Goal: Information Seeking & Learning: Check status

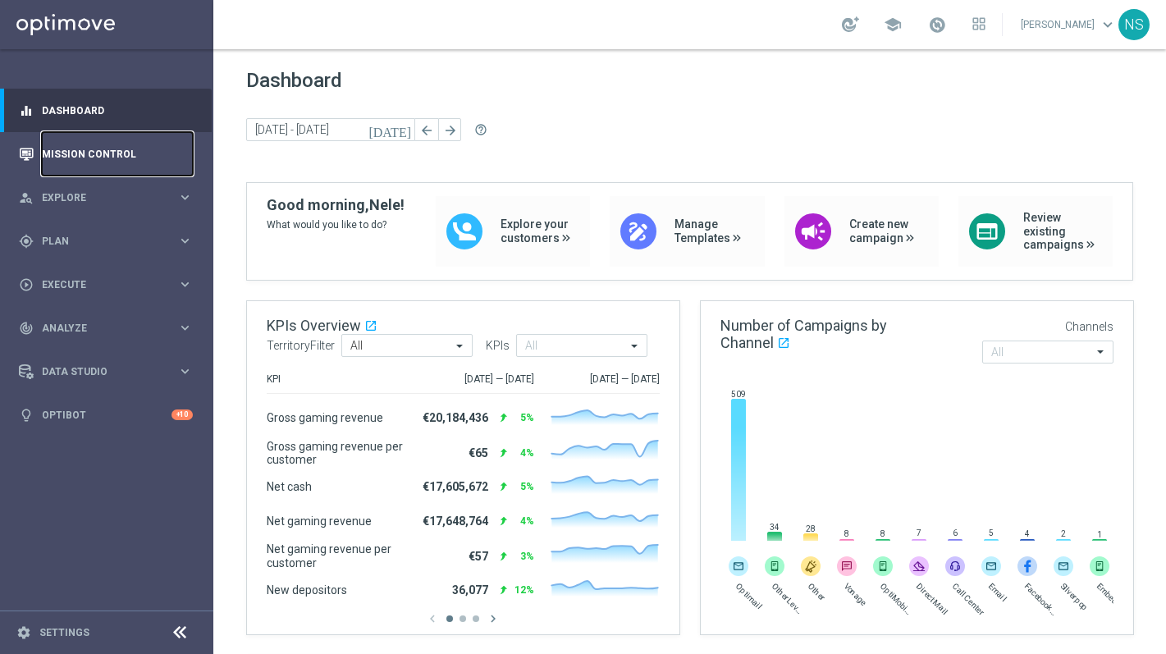
click at [77, 167] on link "Mission Control" at bounding box center [117, 153] width 151 height 43
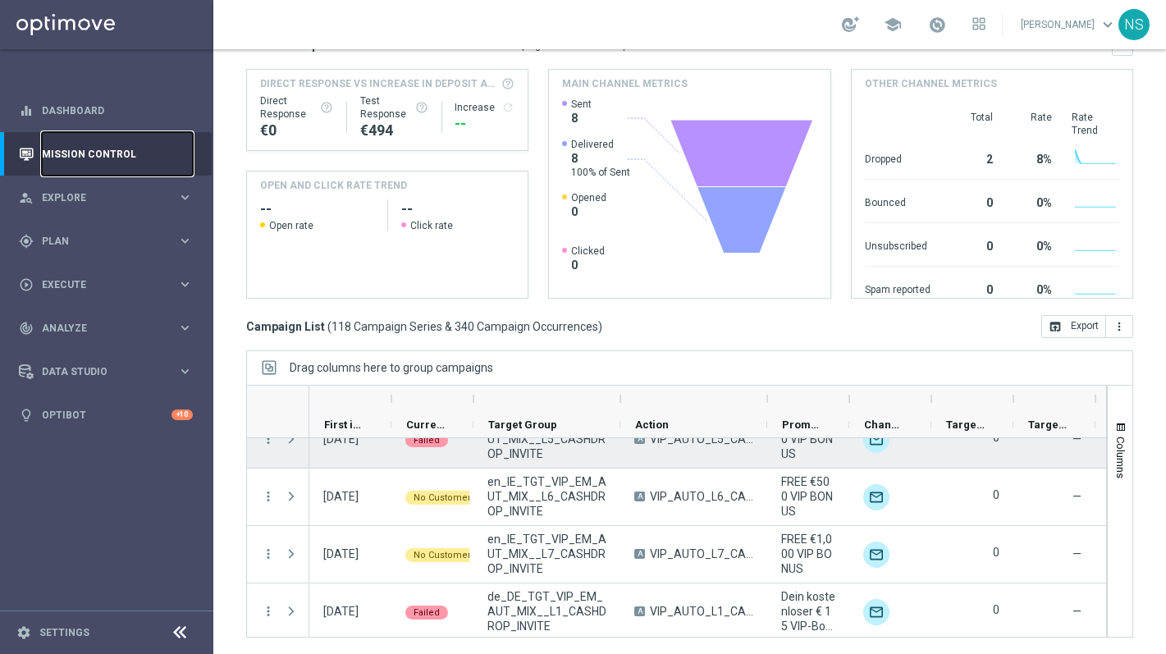
scroll to position [318, 0]
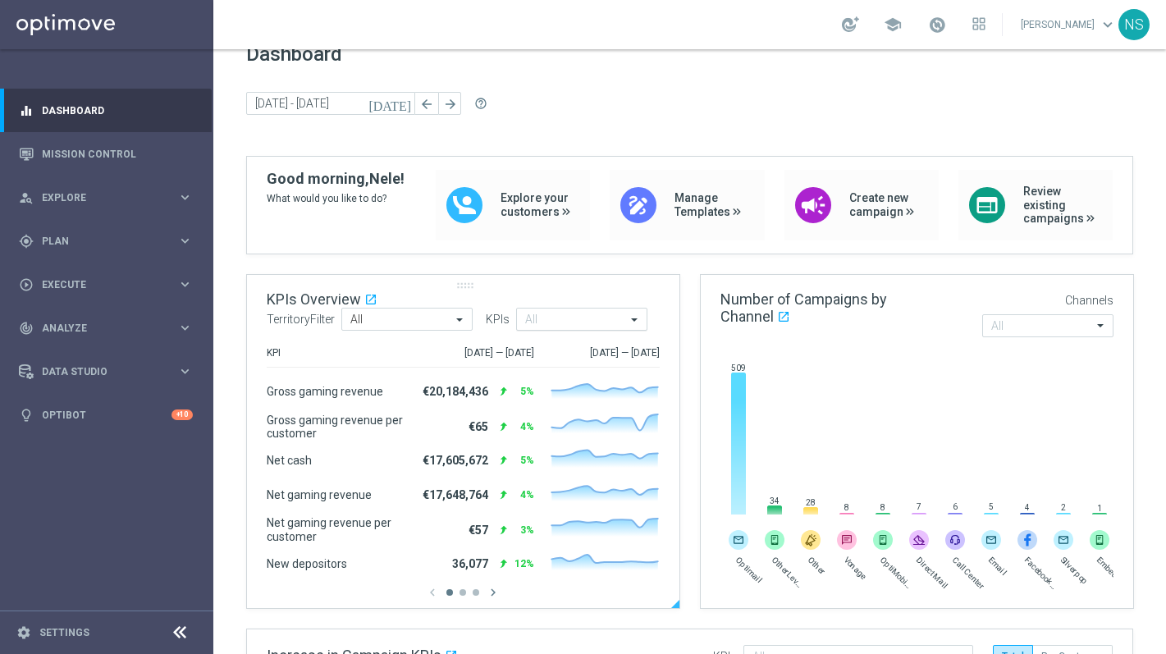
scroll to position [25, 0]
click at [98, 167] on link "Mission Control" at bounding box center [117, 153] width 151 height 43
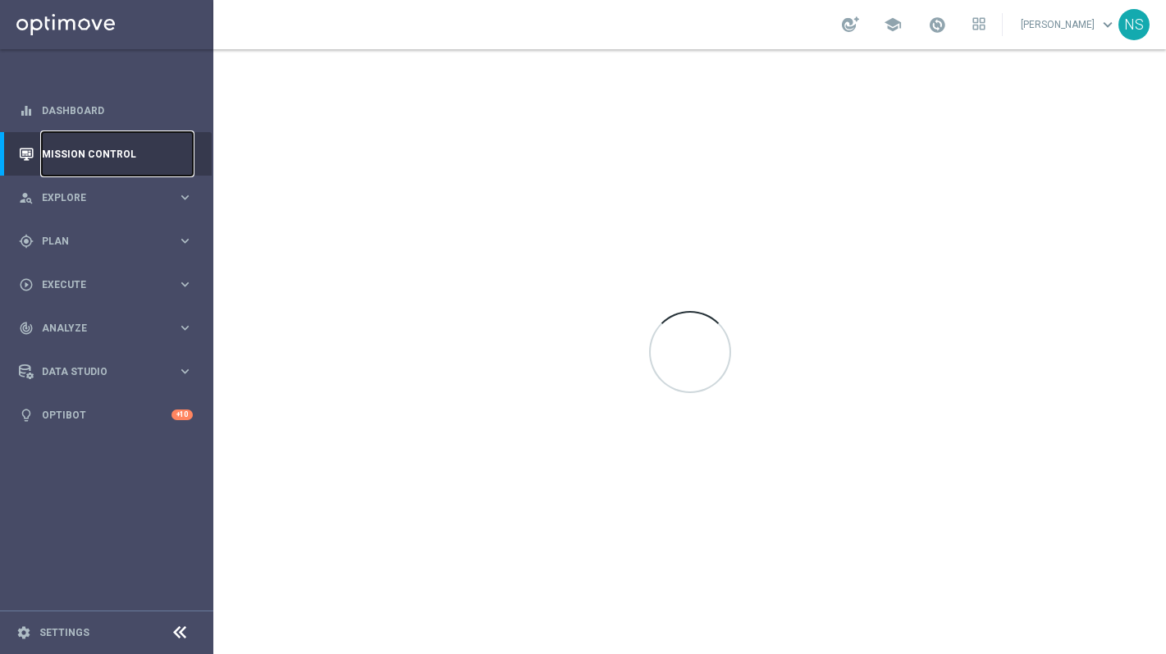
scroll to position [0, 0]
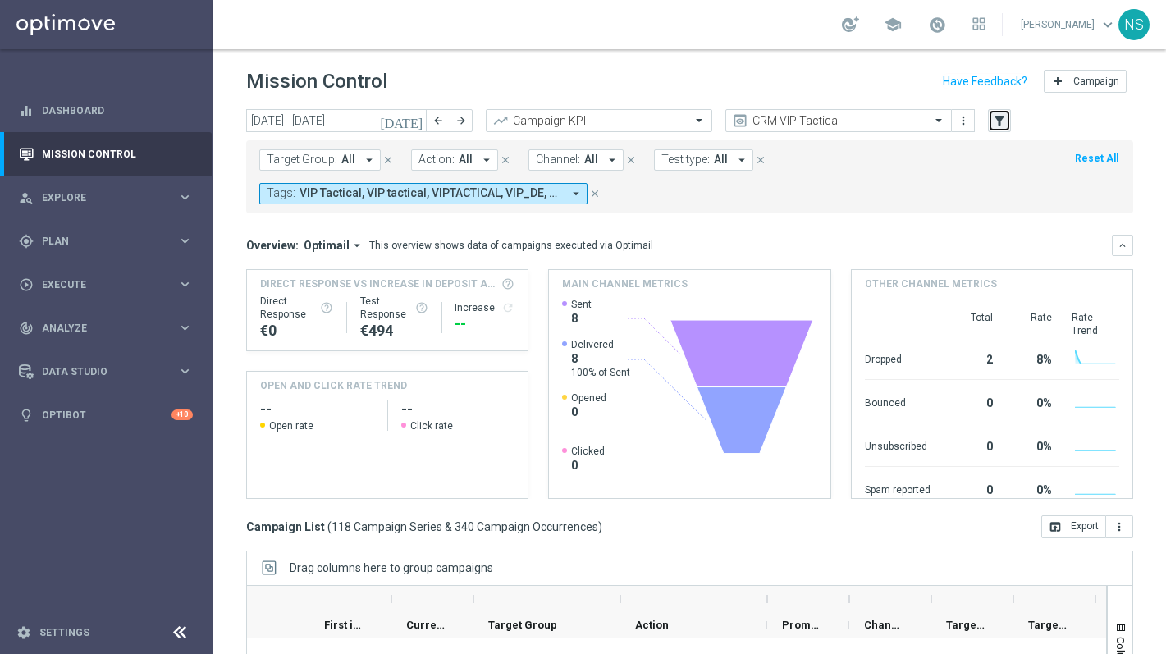
click at [1005, 125] on icon "filter_alt" at bounding box center [999, 120] width 15 height 15
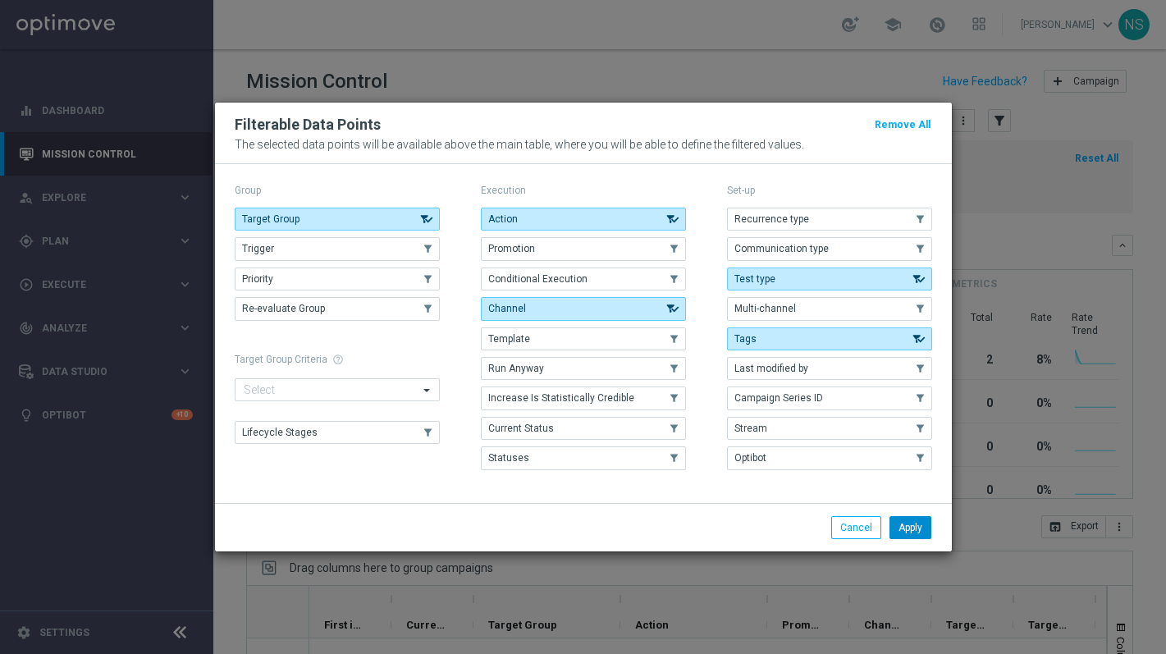
click at [911, 535] on button "Apply" at bounding box center [911, 527] width 42 height 23
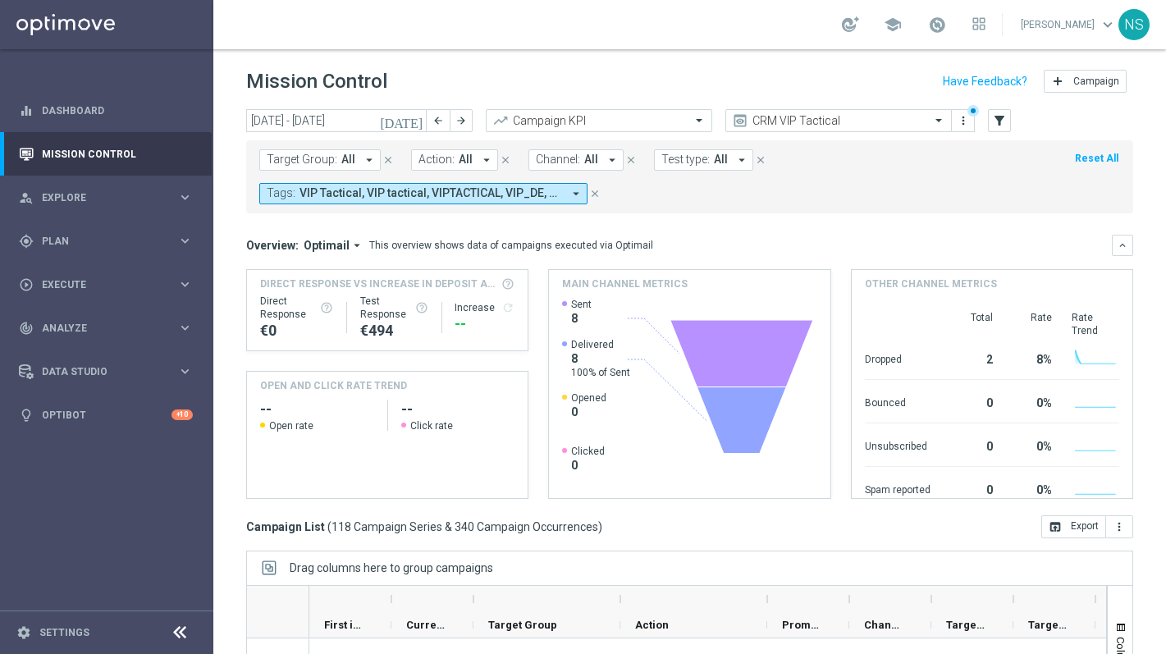
click at [563, 198] on button "Tags: VIP Tactical, VIP tactical, VIPTACTICAL, VIP_DE, Vip Tac, Vip Tactical, v…" at bounding box center [423, 193] width 328 height 21
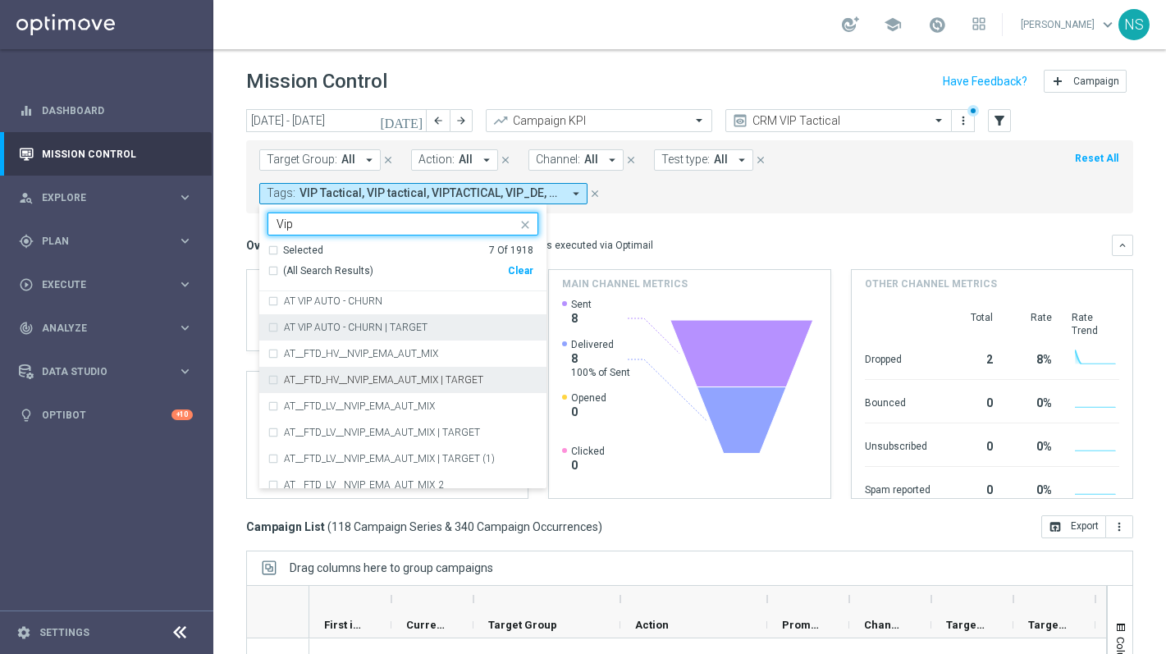
scroll to position [50, 0]
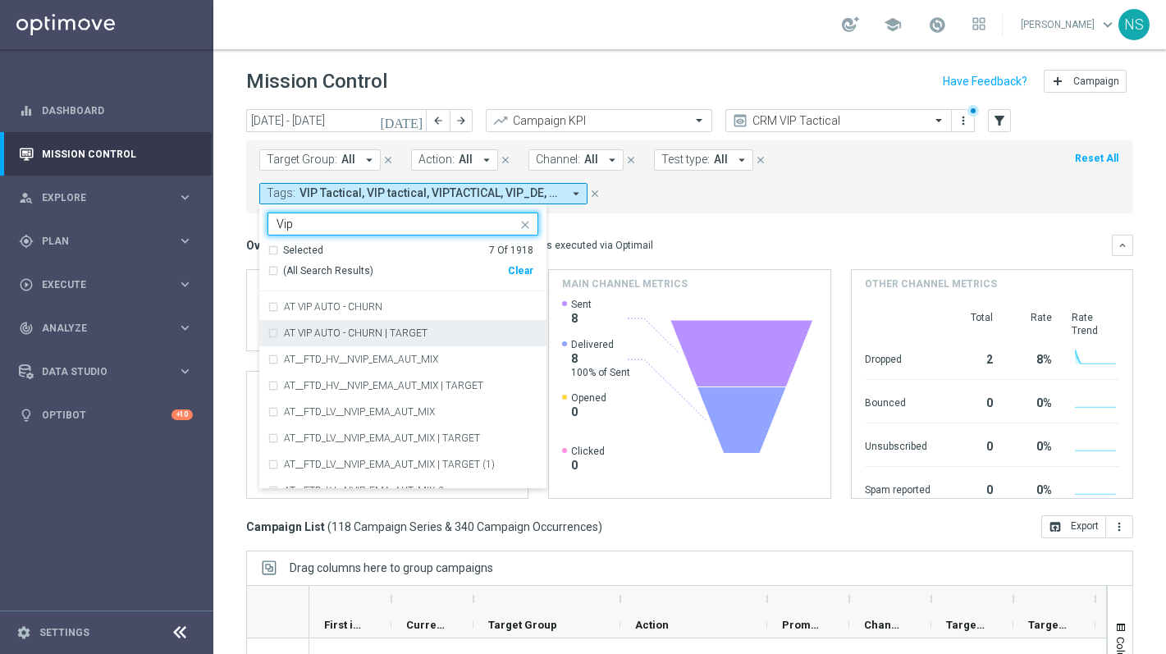
type input "Vip"
click at [673, 204] on form "Target Group: All arrow_drop_down close Action: All arrow_drop_down close Chann…" at bounding box center [653, 176] width 788 height 55
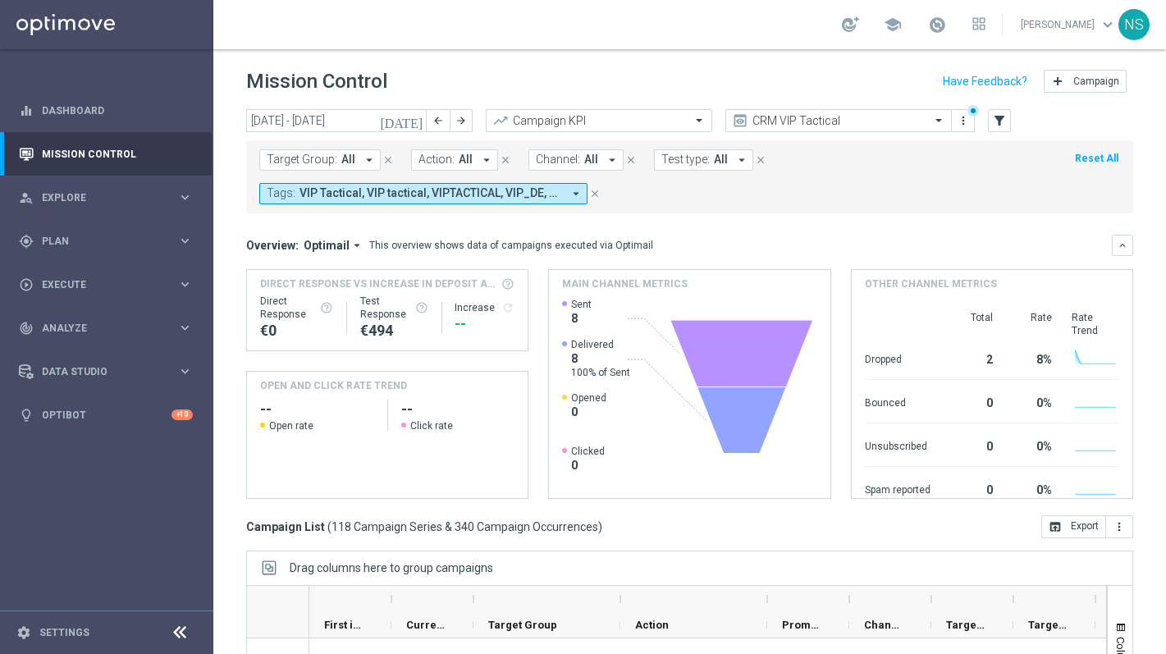
click at [405, 188] on span "VIP Tactical, VIP tactical, VIPTACTICAL, VIP_DE, Vip Tac, Vip Tactical, vip tac…" at bounding box center [431, 193] width 263 height 14
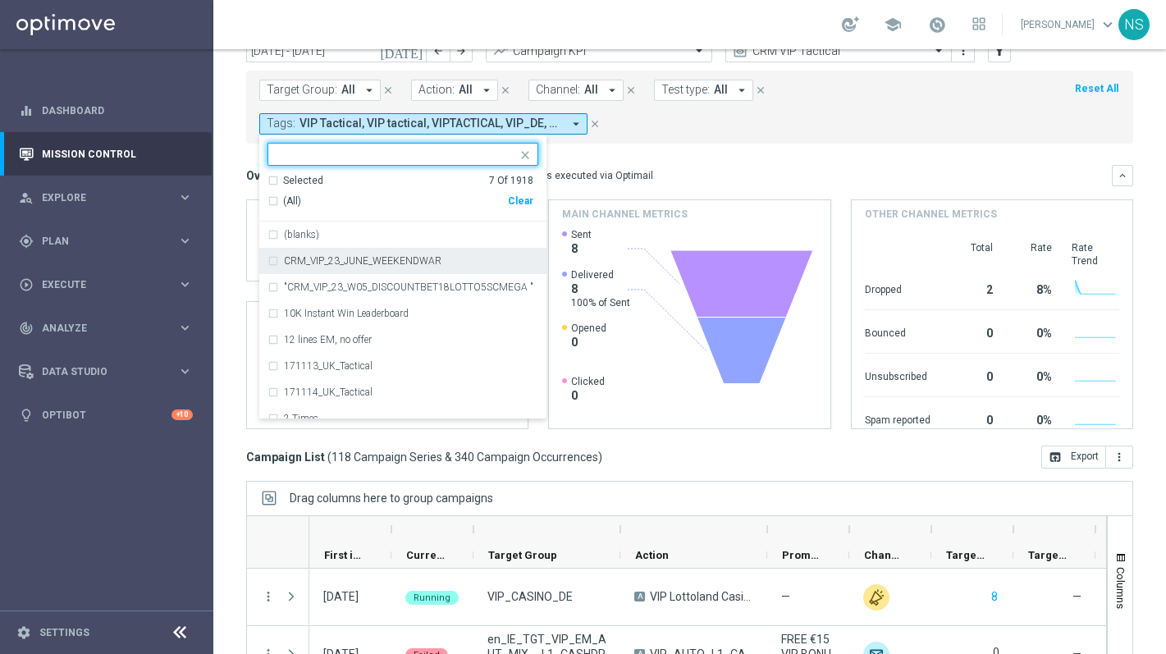
scroll to position [66, 0]
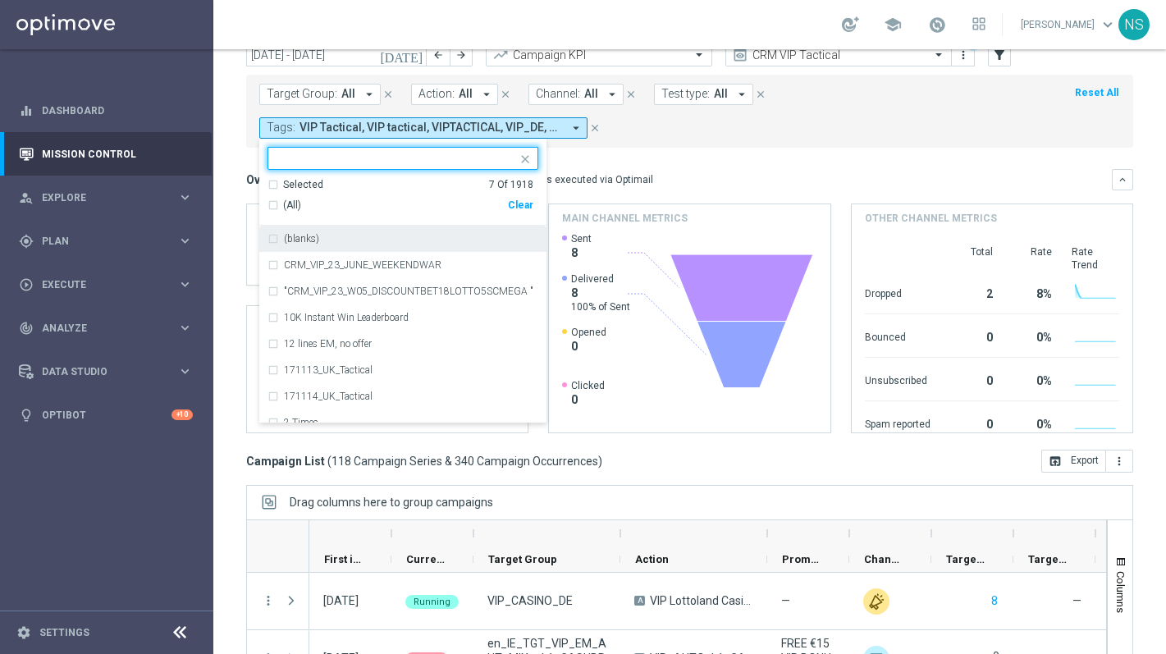
click at [269, 183] on div "Selected 7 Of 1918" at bounding box center [401, 185] width 266 height 14
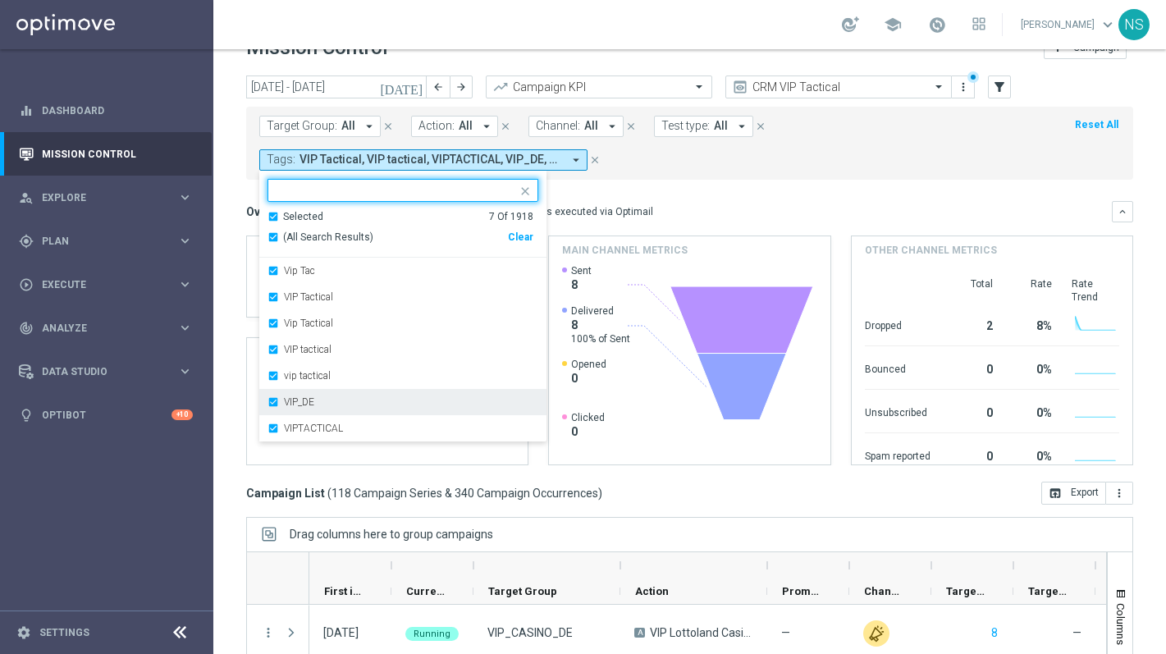
scroll to position [30, 0]
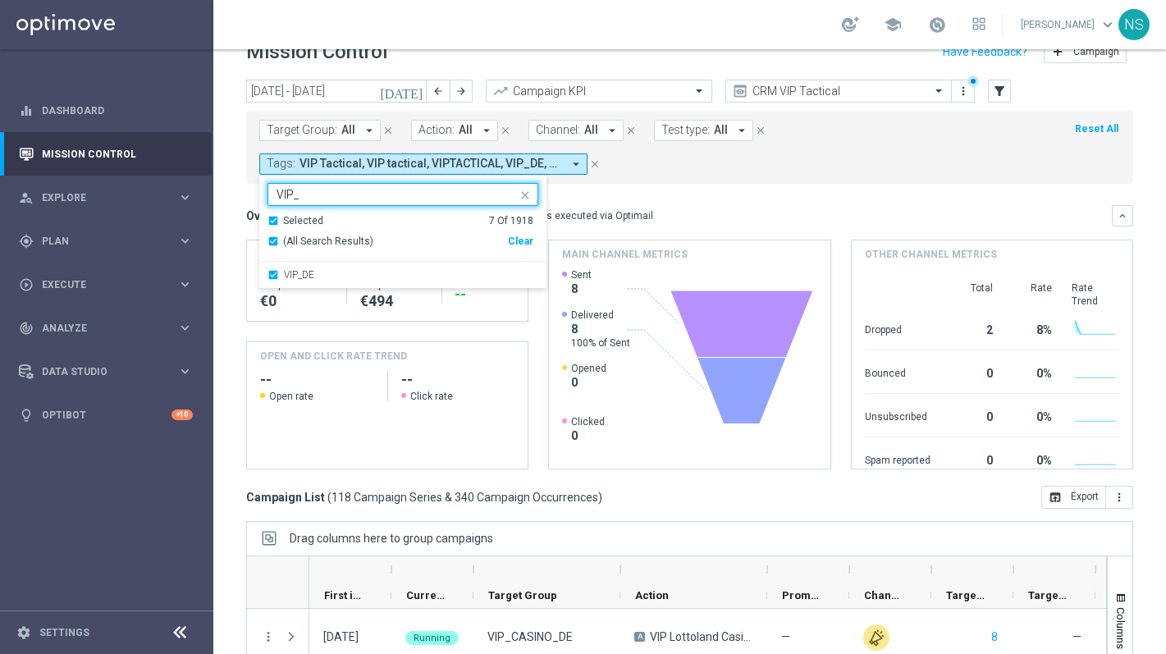
click at [276, 221] on div "Selected 7 Of 1918" at bounding box center [401, 221] width 266 height 14
click at [281, 277] on div "VIP_AT" at bounding box center [403, 275] width 271 height 26
type input "VIP_AT"
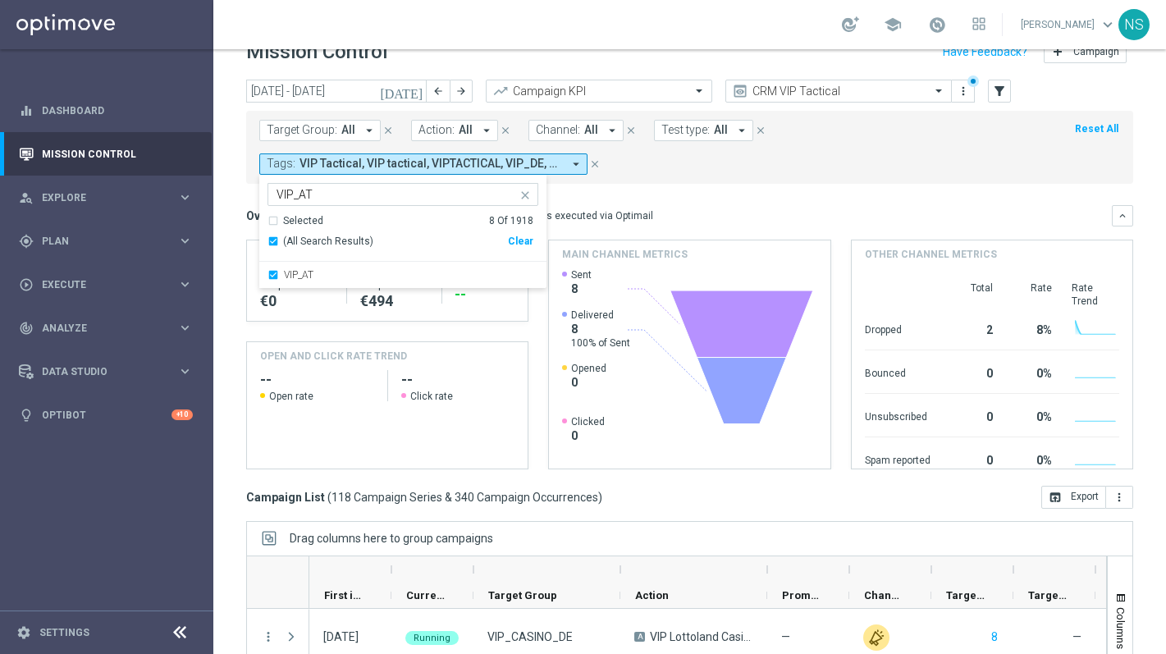
click at [679, 178] on div "Target Group: All arrow_drop_down close Action: All arrow_drop_down close Chann…" at bounding box center [689, 147] width 887 height 73
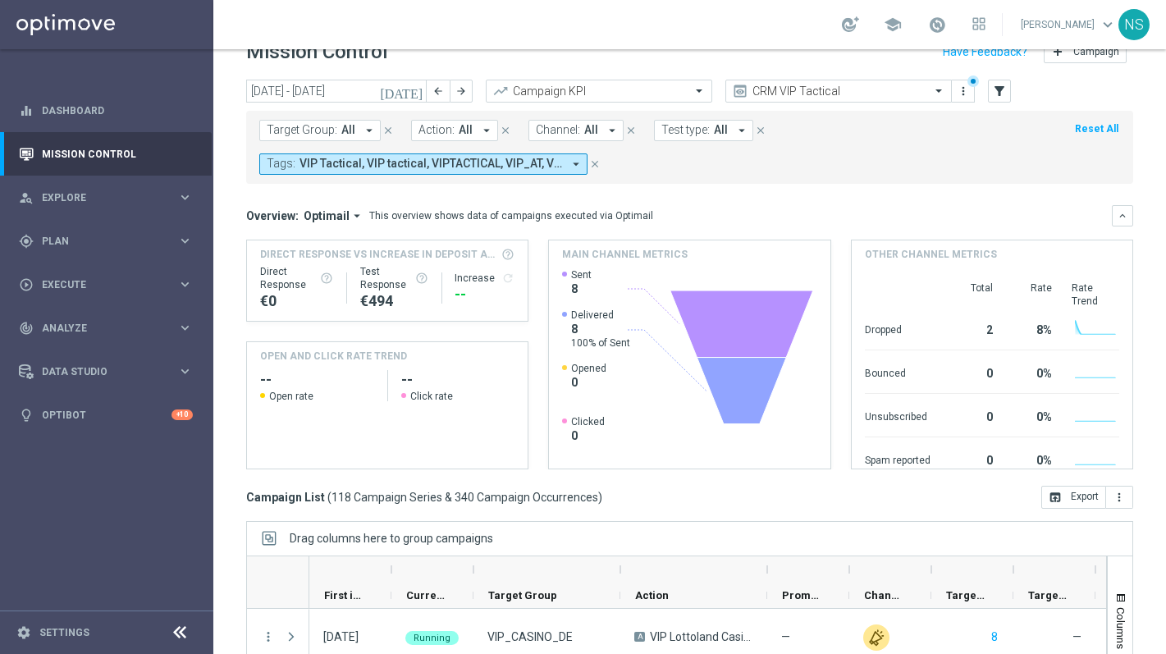
click at [381, 176] on div "Target Group: All arrow_drop_down close Action: All arrow_drop_down close Chann…" at bounding box center [689, 147] width 887 height 73
click at [379, 167] on span "VIP Tactical, VIP tactical, VIPTACTICAL, VIP_AT, VIP_DE, Vip Tac, Vip Tactical,…" at bounding box center [431, 164] width 263 height 14
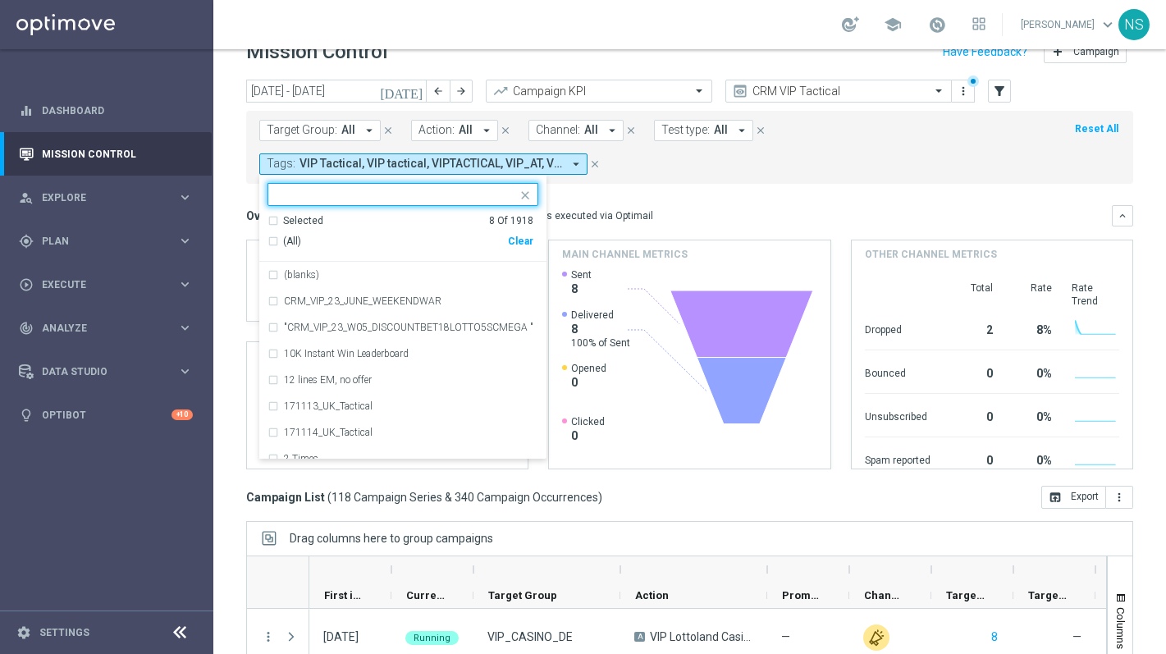
click at [277, 226] on div "Selected 8 Of 1918" at bounding box center [401, 221] width 266 height 14
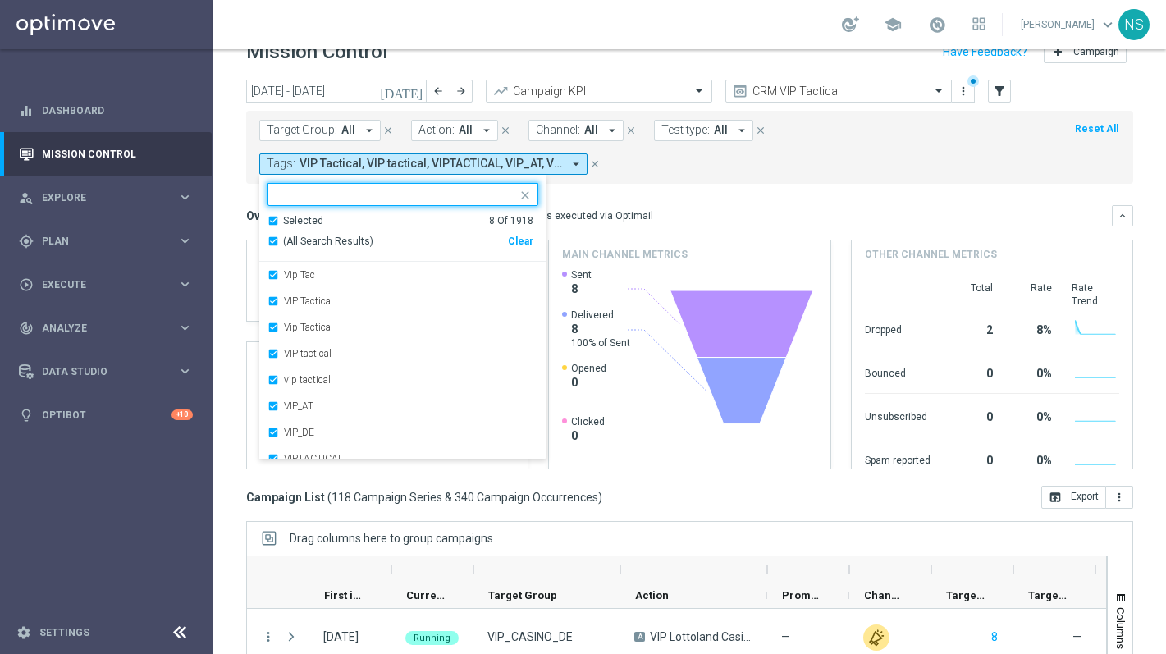
click at [273, 222] on div "Selected 8 Of 1918" at bounding box center [401, 221] width 266 height 14
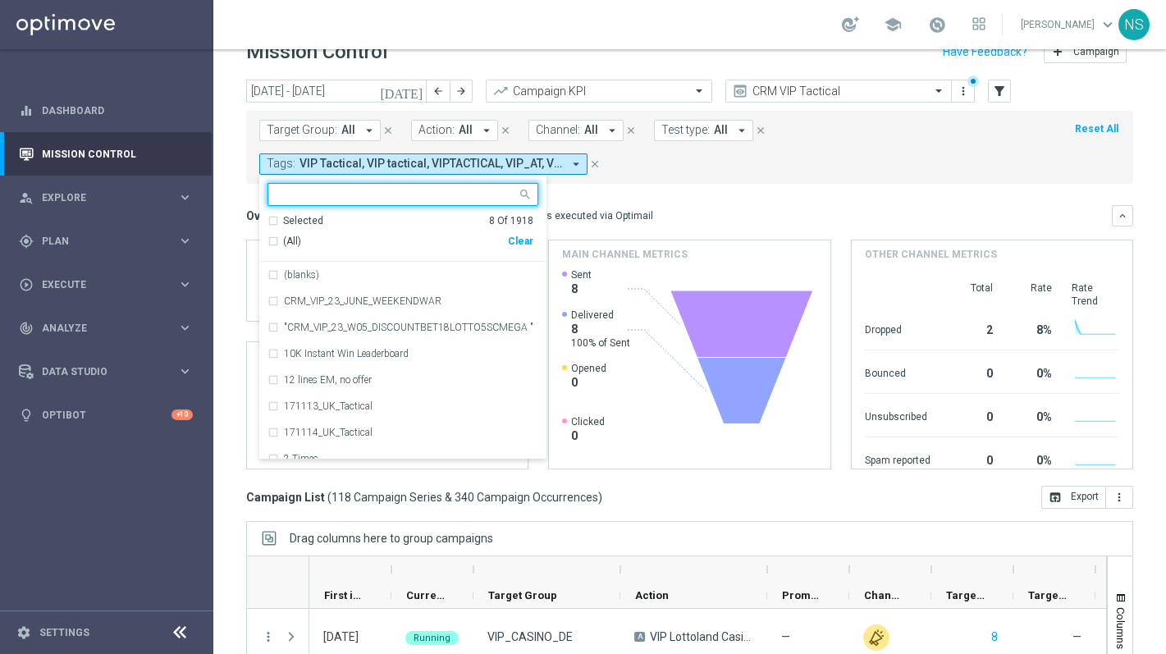
click at [273, 222] on div "Selected 8 Of 1918" at bounding box center [401, 221] width 266 height 14
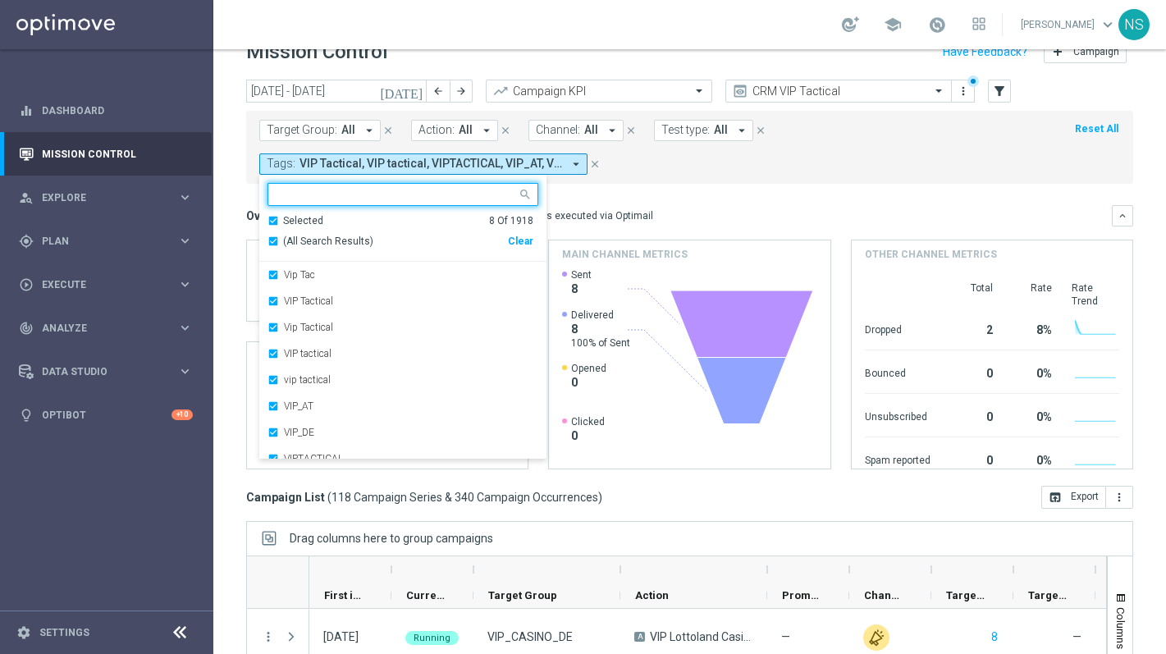
click at [534, 172] on button "Tags: VIP Tactical, VIP tactical, VIPTACTICAL, VIP_AT, VIP_DE, Vip Tac, Vip Tac…" at bounding box center [423, 163] width 328 height 21
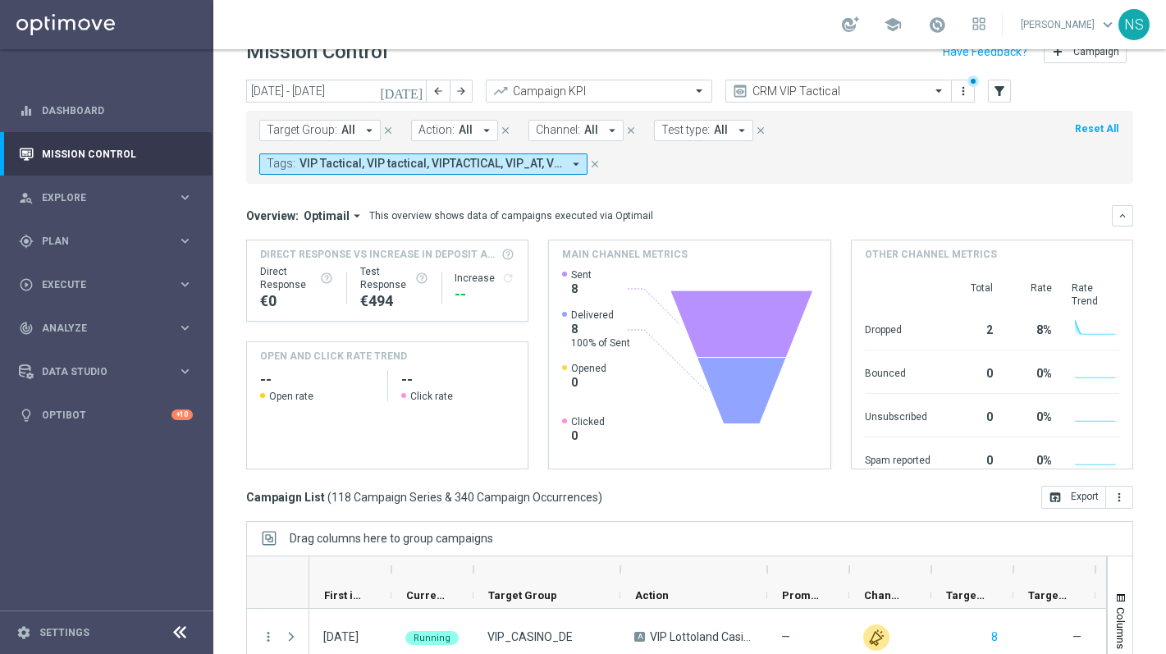
click at [534, 172] on button "Tags: VIP Tactical, VIP tactical, VIPTACTICAL, VIP_AT, VIP_DE, Vip Tac, Vip Tac…" at bounding box center [423, 163] width 328 height 21
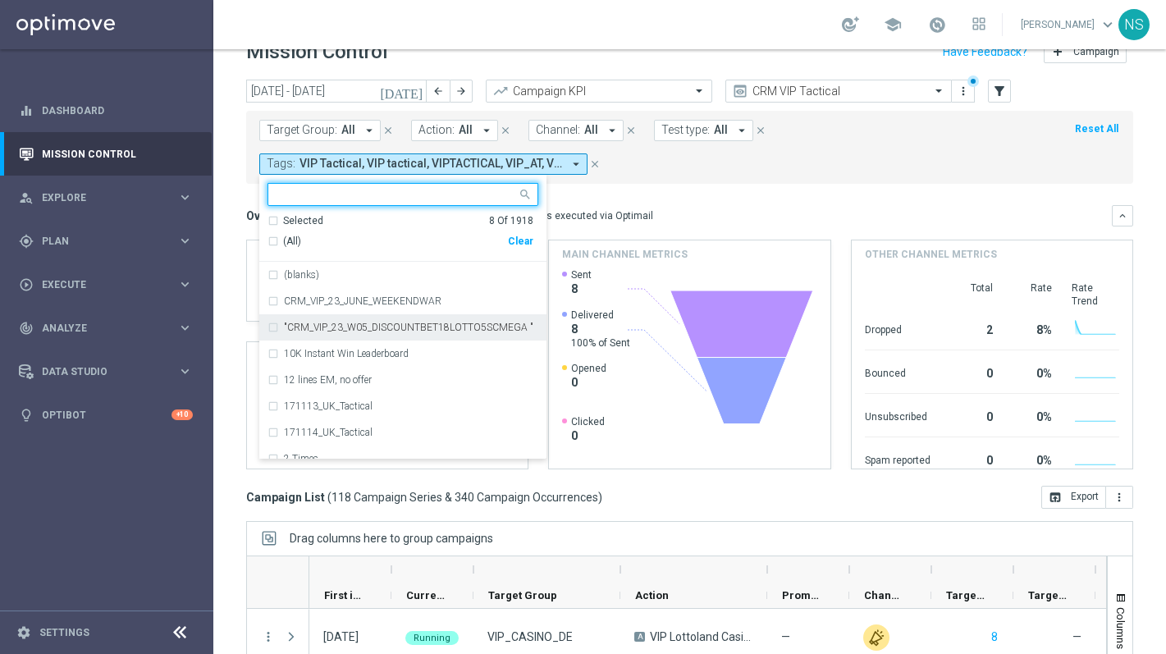
scroll to position [1, 0]
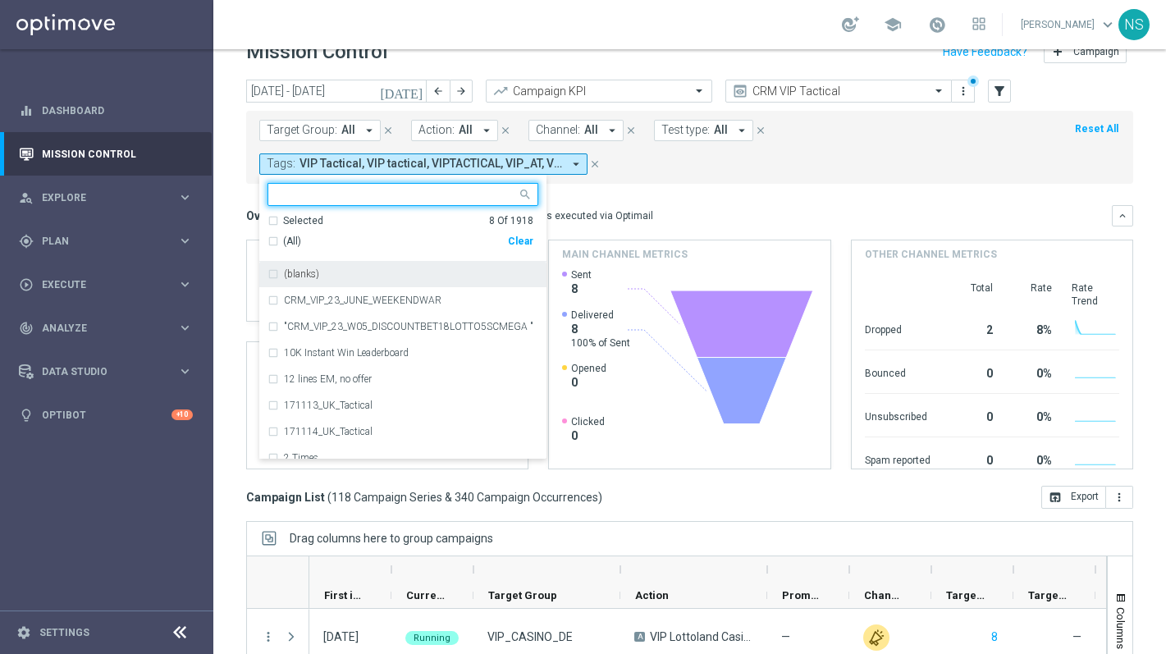
click at [277, 220] on div "Selected 8 Of 1918" at bounding box center [401, 221] width 266 height 14
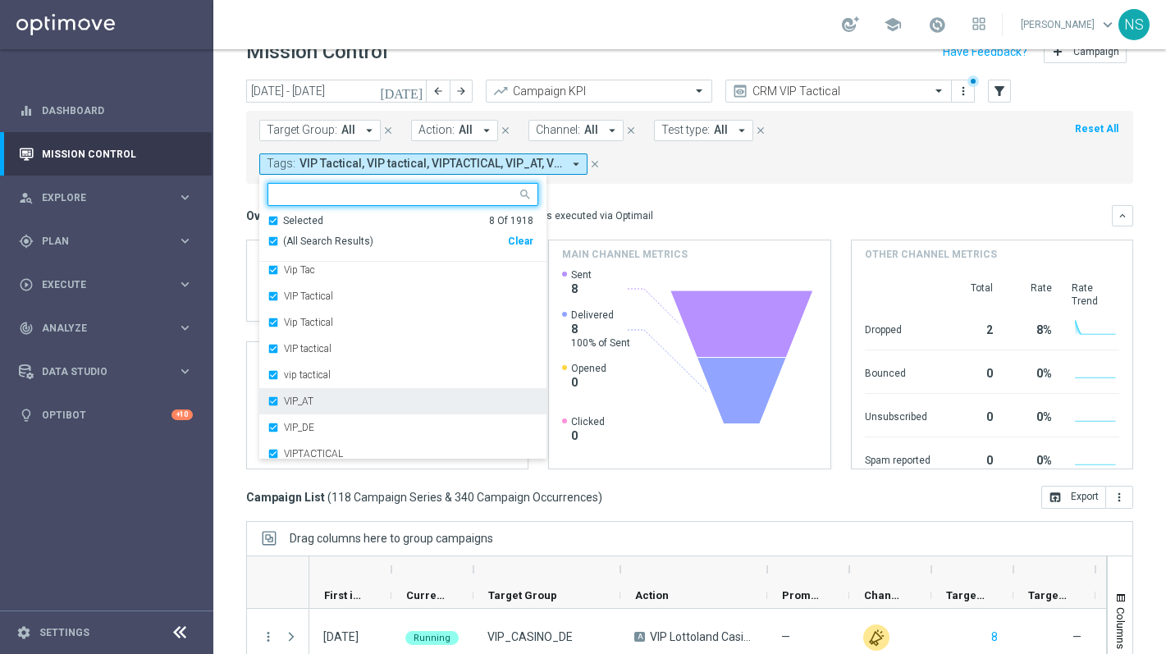
scroll to position [13, 0]
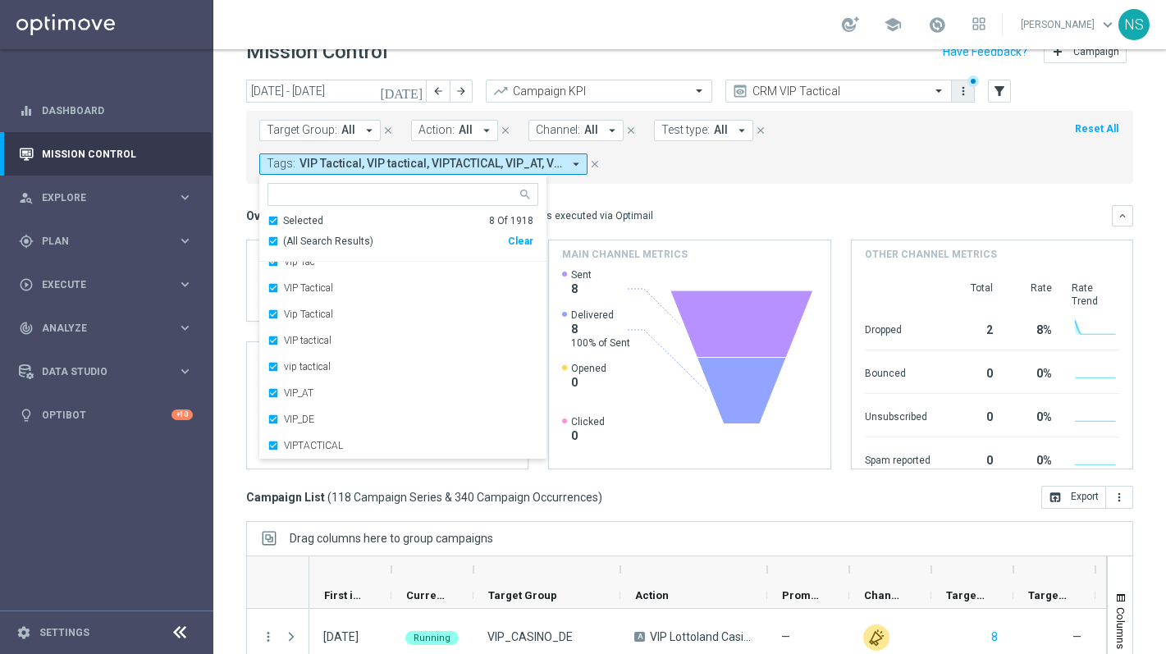
click at [969, 88] on button "more_vert" at bounding box center [963, 91] width 16 height 20
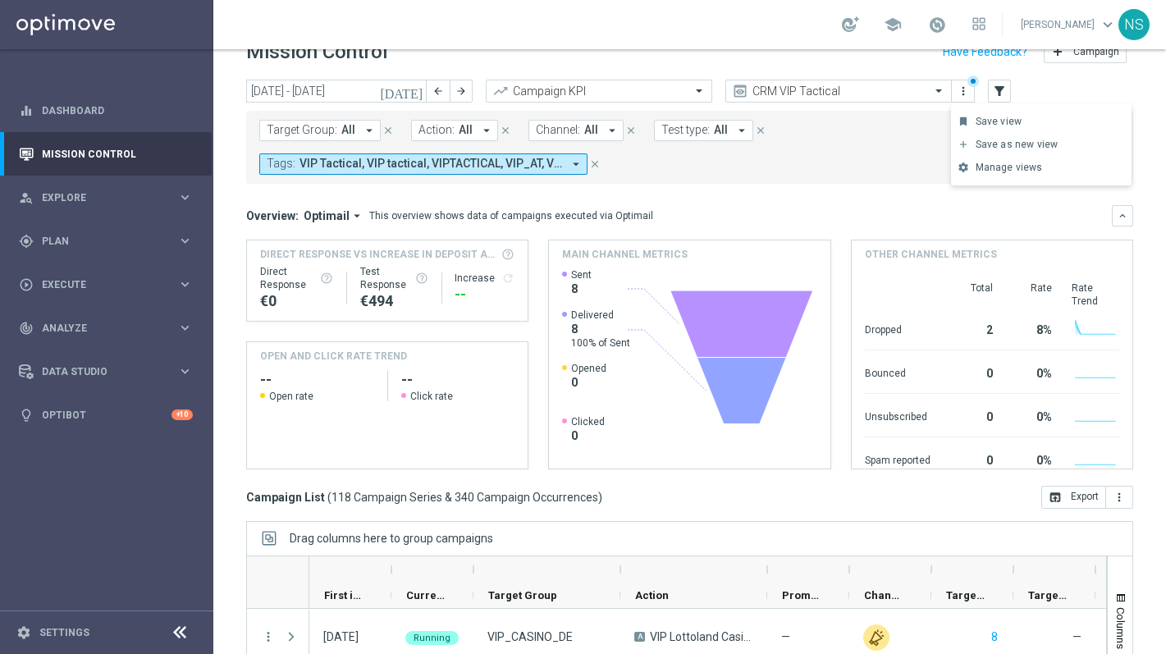
click at [854, 216] on div "Overview: Optimail arrow_drop_down This overview shows data of campaigns execut…" at bounding box center [679, 215] width 866 height 15
click at [967, 91] on icon "more_vert" at bounding box center [963, 91] width 13 height 13
click at [988, 128] on div "bookmark Save view Primary views can not be edited" at bounding box center [1041, 121] width 181 height 23
click at [758, 210] on div "Overview: Optimail arrow_drop_down This overview shows data of campaigns execut…" at bounding box center [679, 215] width 866 height 15
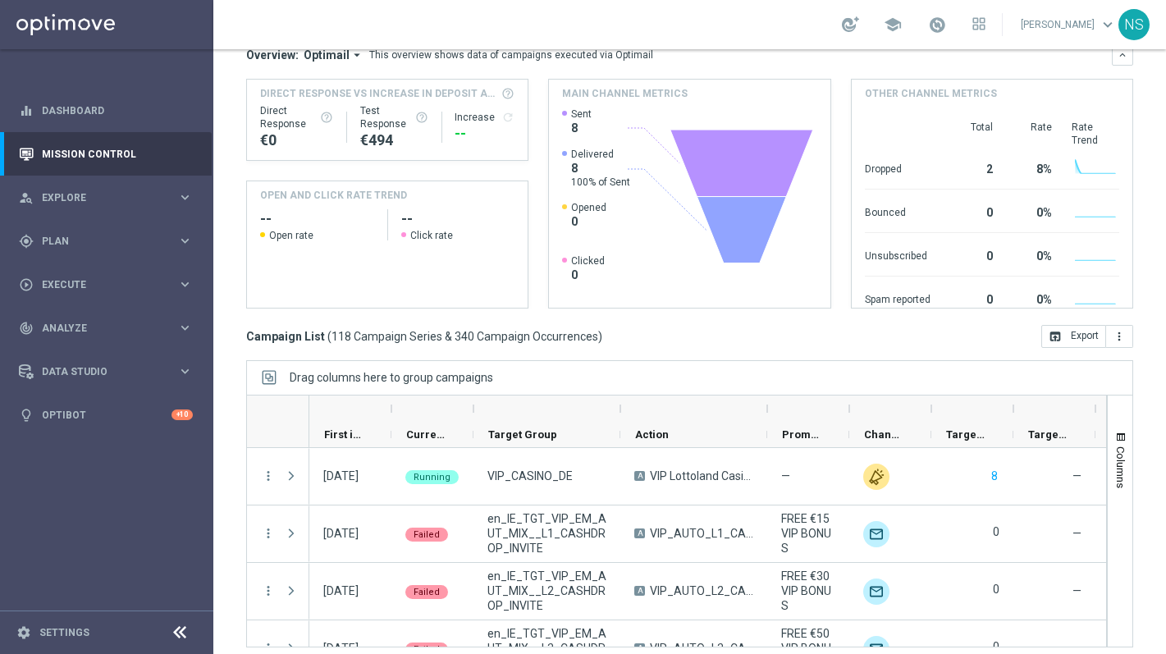
scroll to position [0, 0]
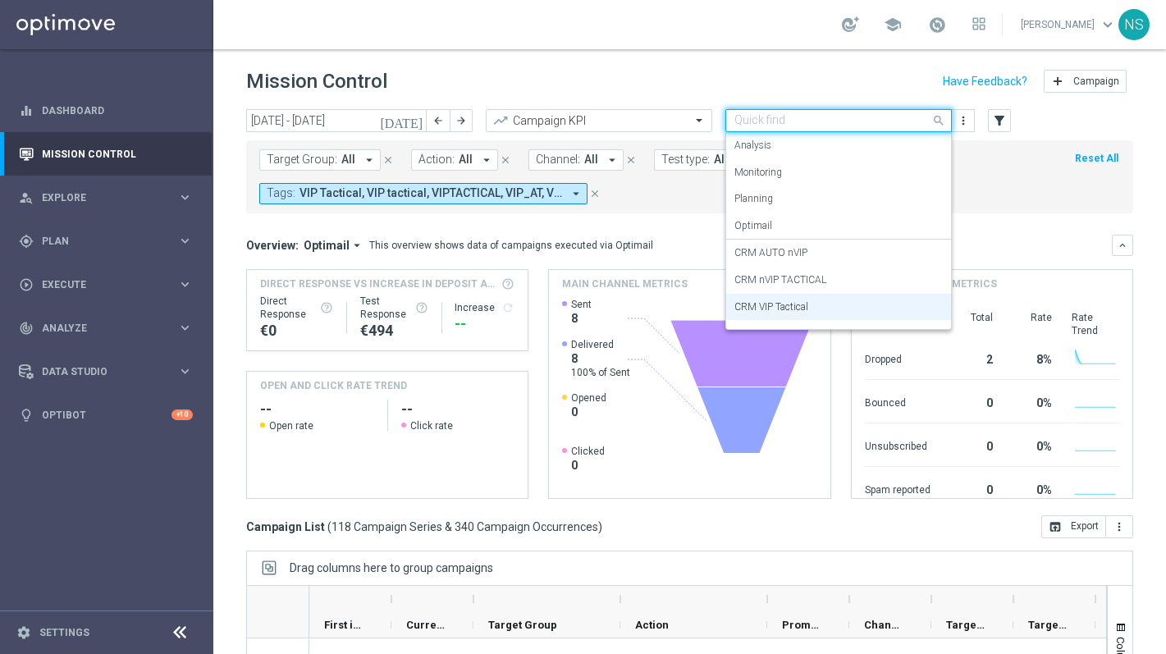
click at [777, 115] on input "text" at bounding box center [822, 121] width 176 height 14
click at [787, 287] on div "CRM nVIP TACTICAL" at bounding box center [838, 280] width 208 height 27
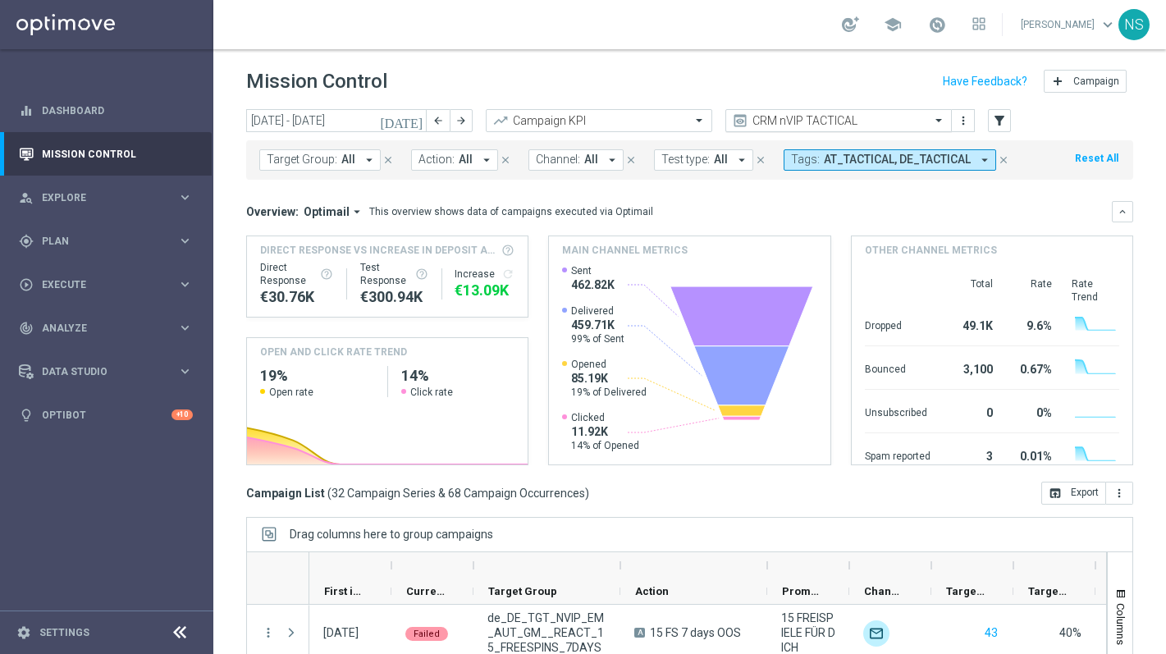
click at [851, 123] on input "text" at bounding box center [822, 121] width 176 height 14
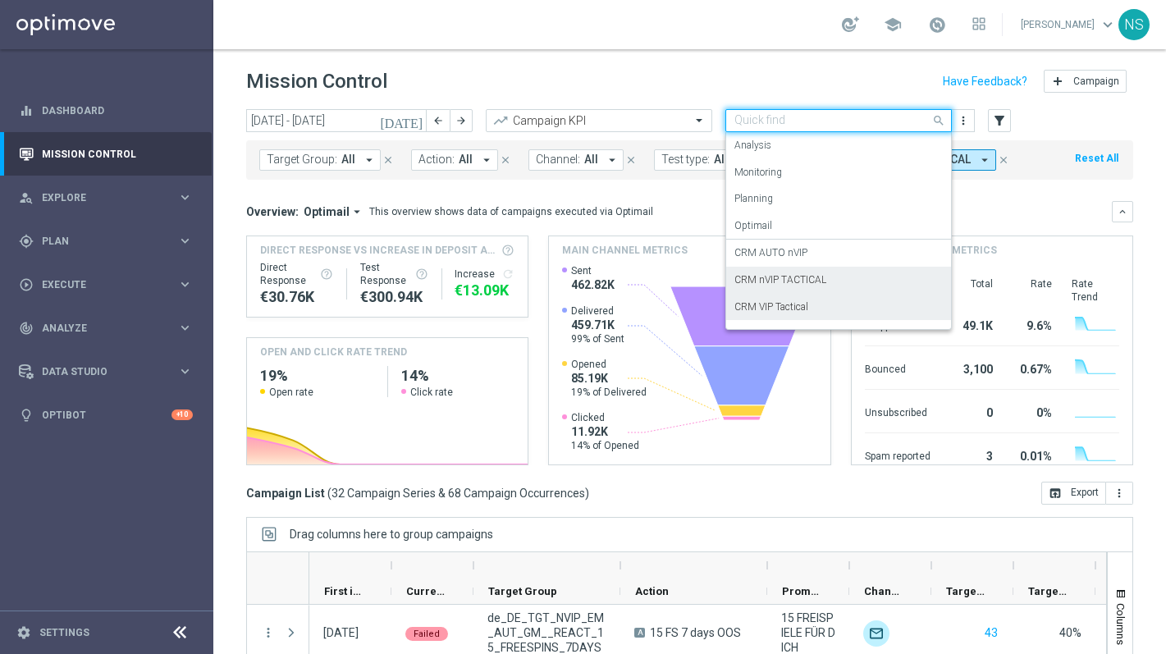
click at [806, 309] on label "CRM VIP Tactical" at bounding box center [771, 307] width 74 height 14
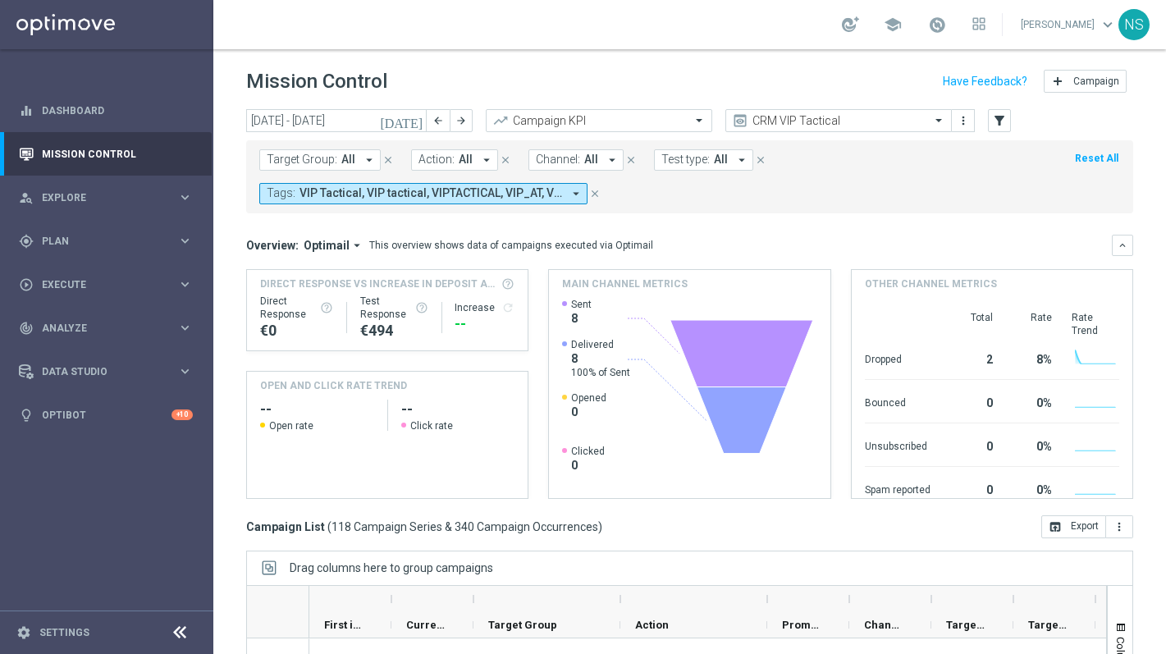
click at [438, 162] on span "Action:" at bounding box center [437, 160] width 36 height 14
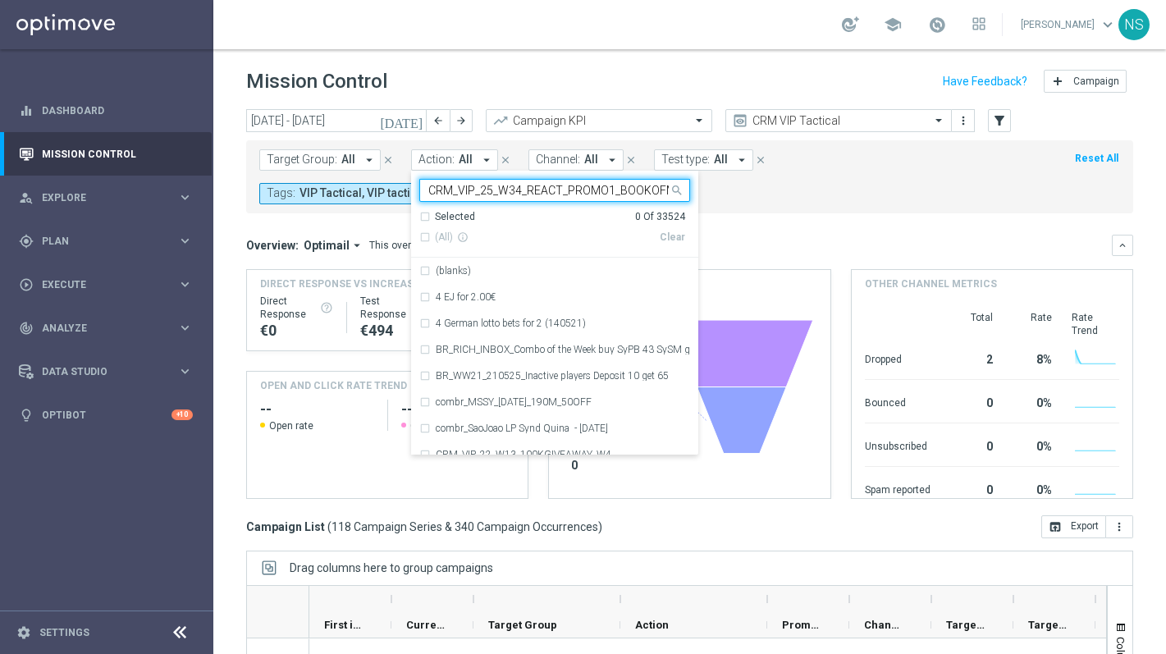
scroll to position [0, 84]
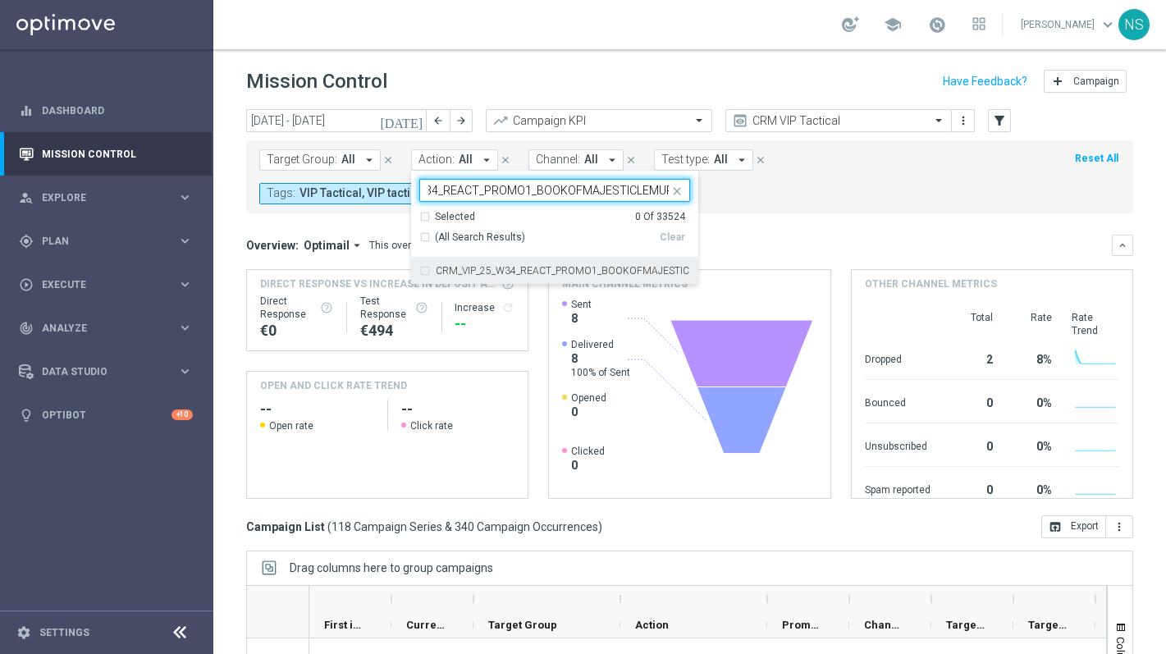
click at [460, 268] on label "CRM_VIP_25_W34_REACT_PROMO1_BOOKOFMAJESTICLEMUR" at bounding box center [563, 271] width 254 height 10
type input "CRM_VIP_25_W34_REACT_PROMO1_BOOKOFMAJESTICLEMUR"
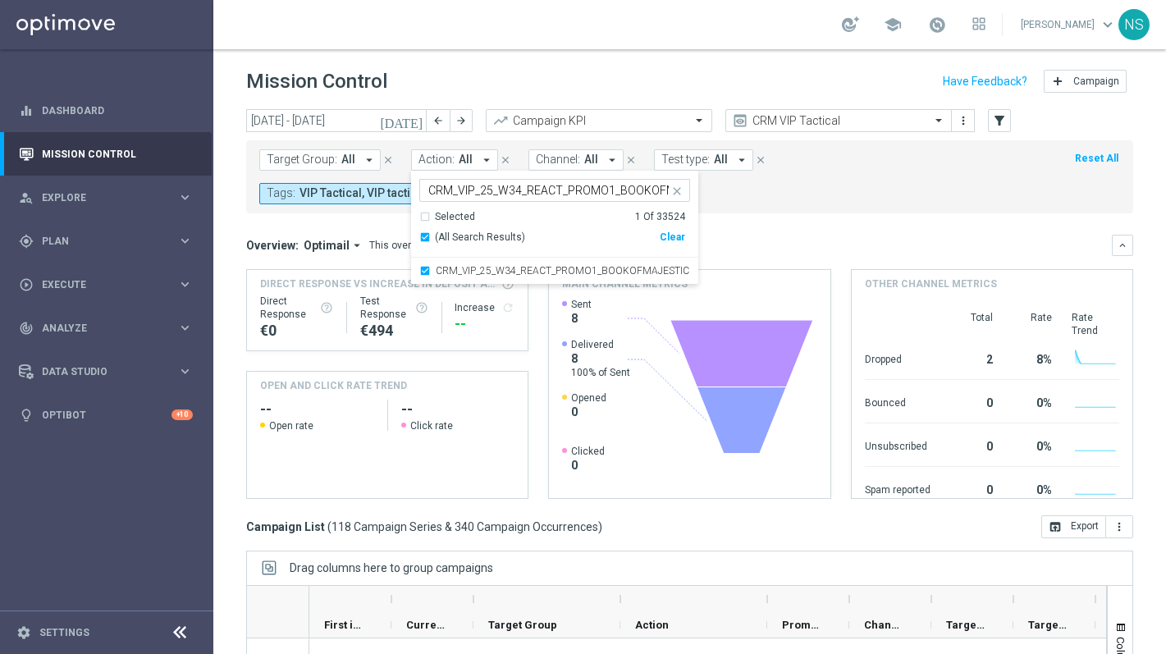
click at [812, 191] on form "Target Group: All arrow_drop_down close Action: All arrow_drop_down CRM_VIP_25_…" at bounding box center [653, 176] width 788 height 55
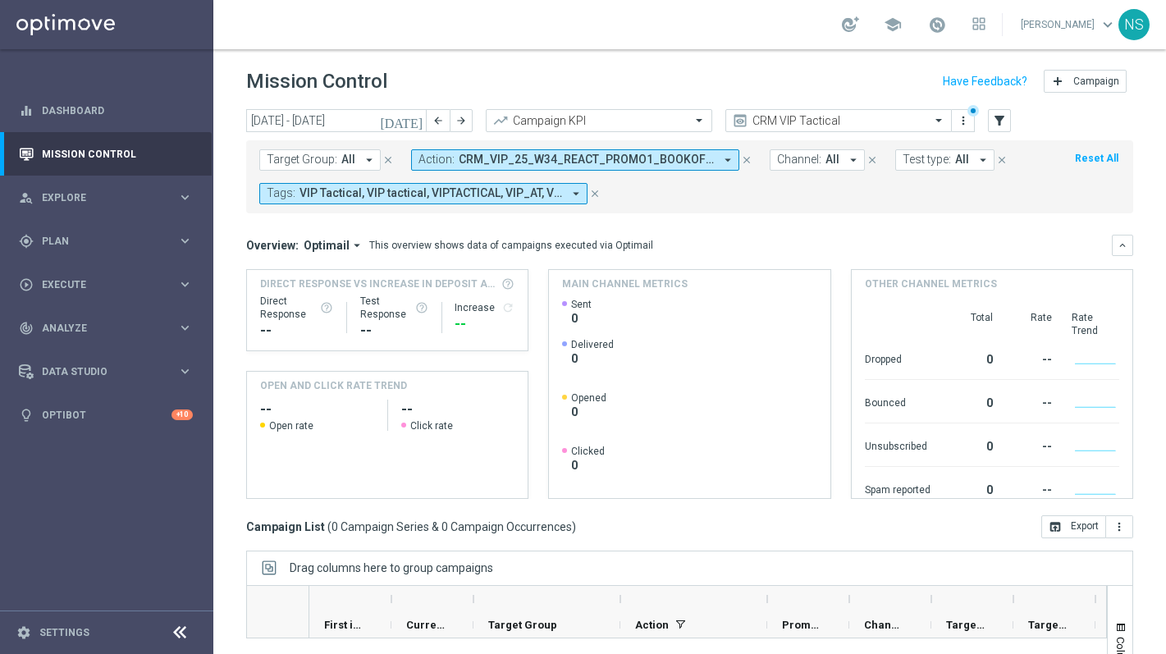
click at [410, 117] on icon "[DATE]" at bounding box center [402, 120] width 44 height 15
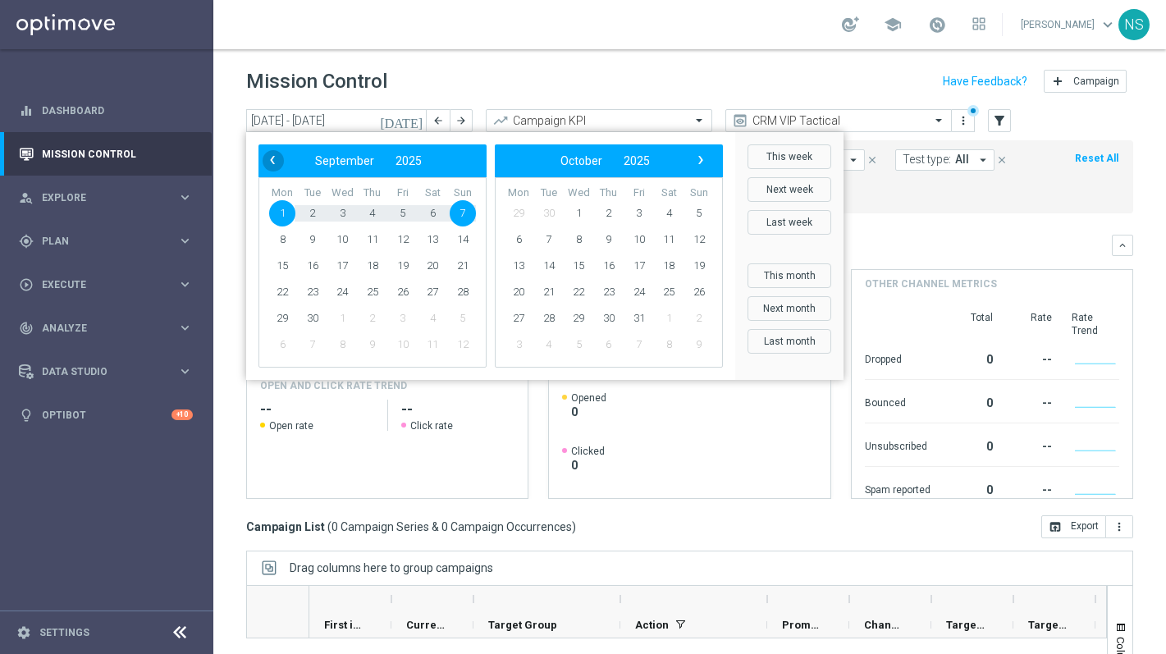
click at [271, 159] on span "‹" at bounding box center [272, 159] width 21 height 21
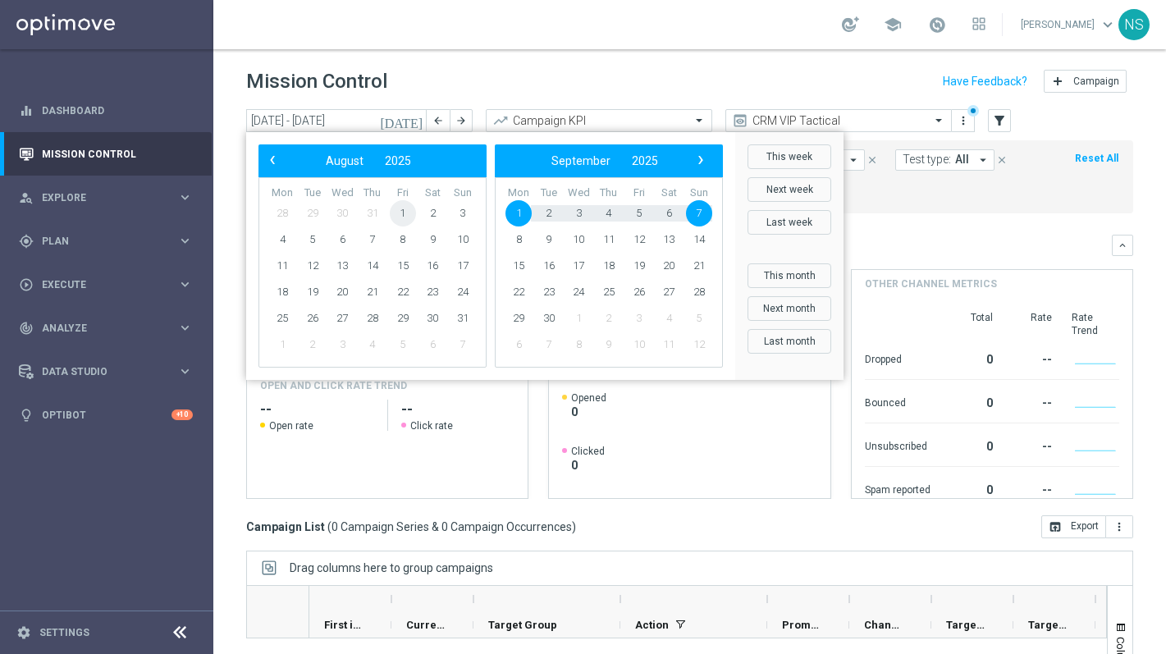
click at [403, 212] on span "1" at bounding box center [403, 213] width 26 height 26
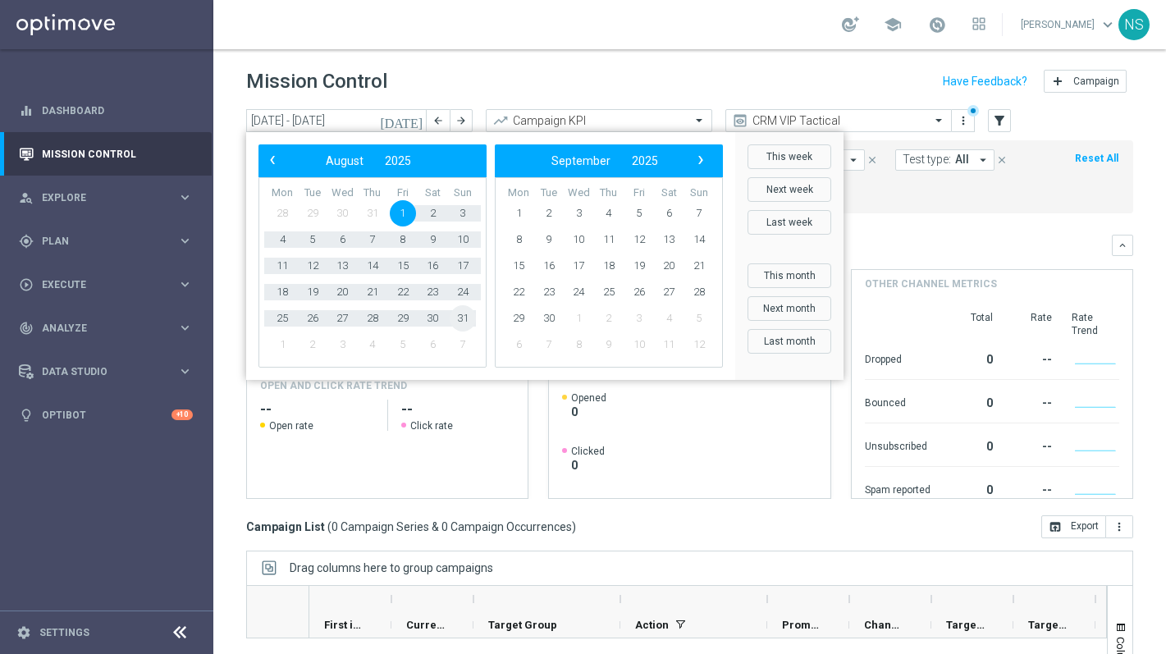
click at [464, 327] on span "31" at bounding box center [463, 318] width 26 height 26
type input "[DATE] - [DATE]"
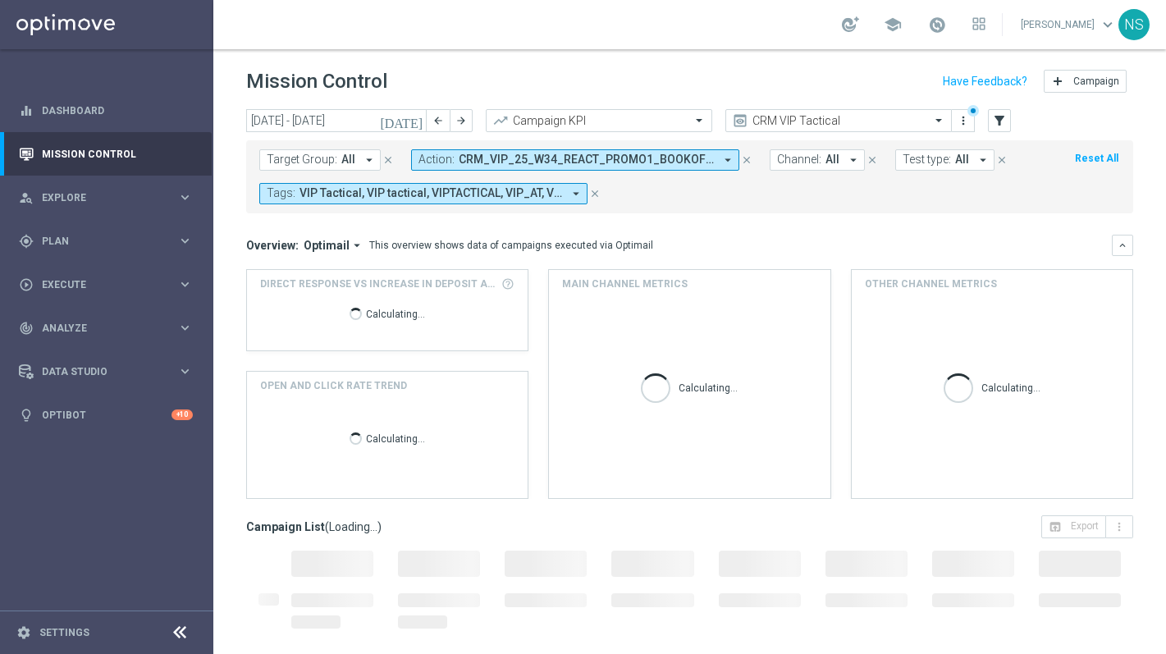
click at [464, 327] on div "Calculating..." at bounding box center [387, 317] width 254 height 53
click at [666, 58] on header "Mission Control add Campaign" at bounding box center [689, 79] width 953 height 60
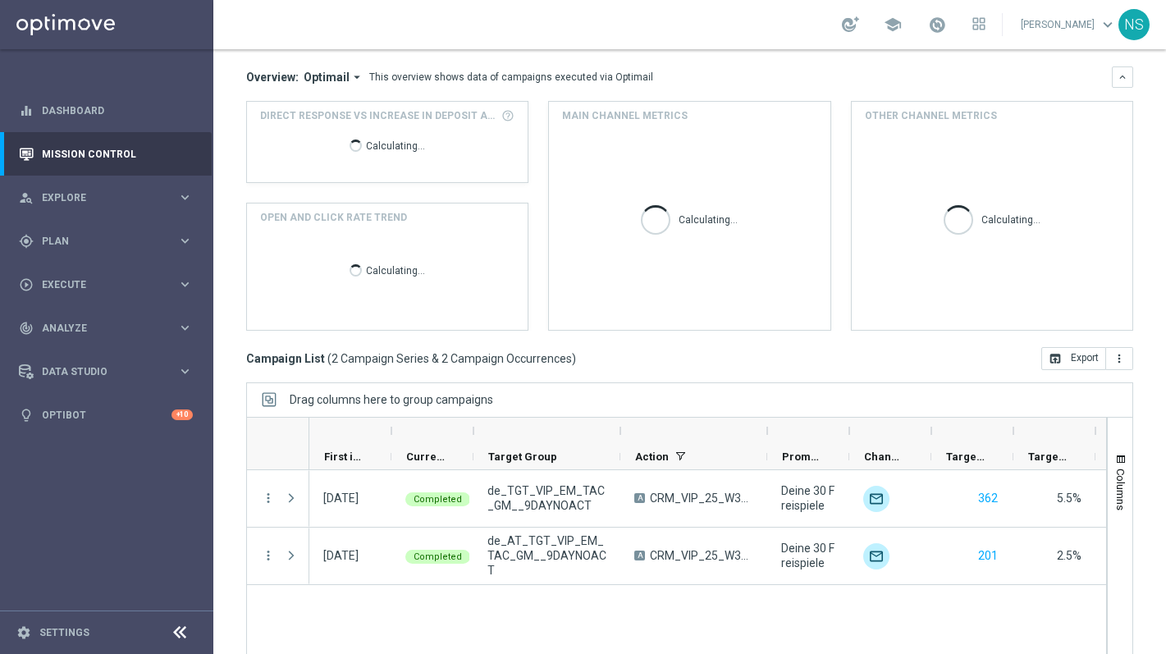
scroll to position [200, 0]
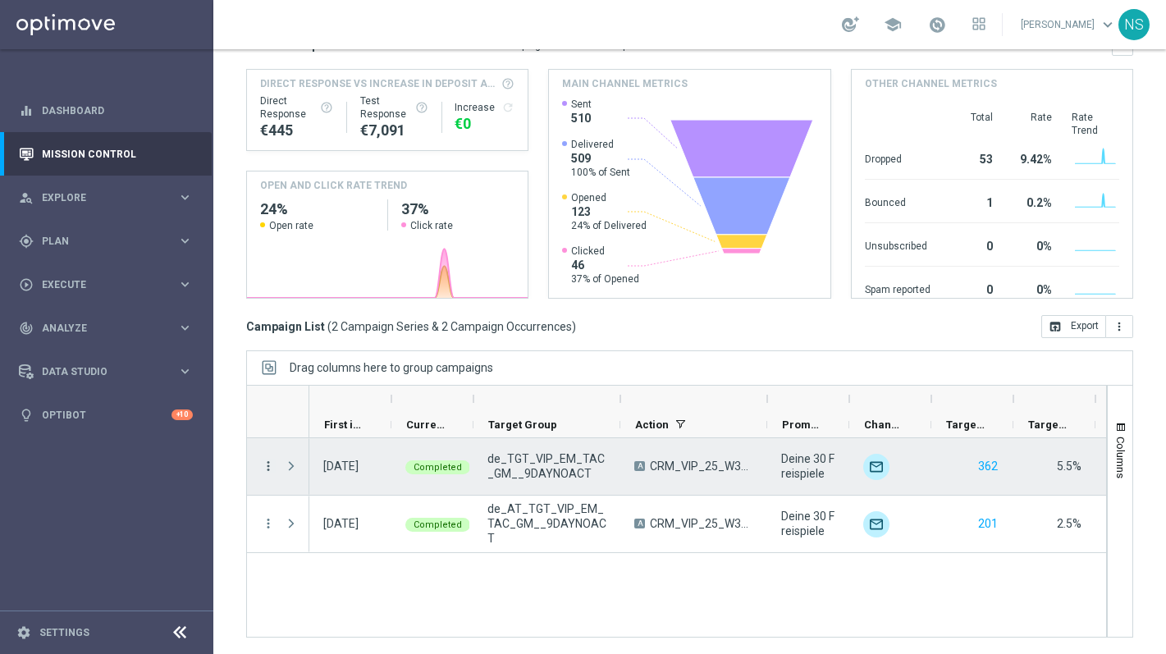
click at [267, 464] on icon "more_vert" at bounding box center [268, 466] width 15 height 15
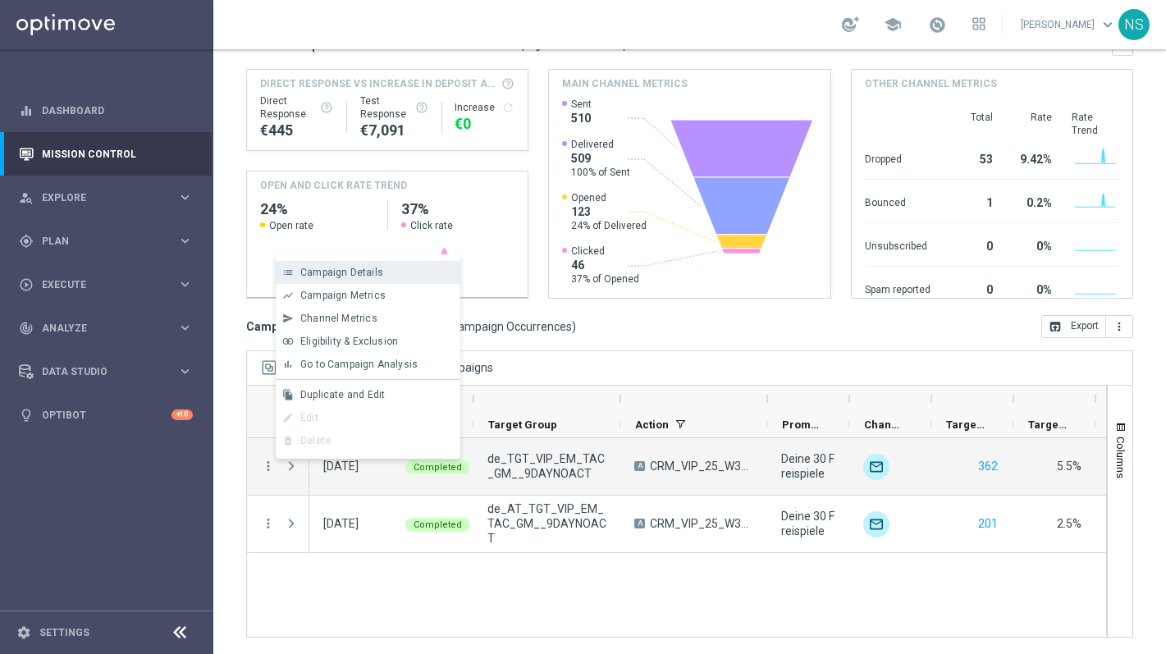
click at [342, 270] on span "Campaign Details" at bounding box center [341, 272] width 83 height 11
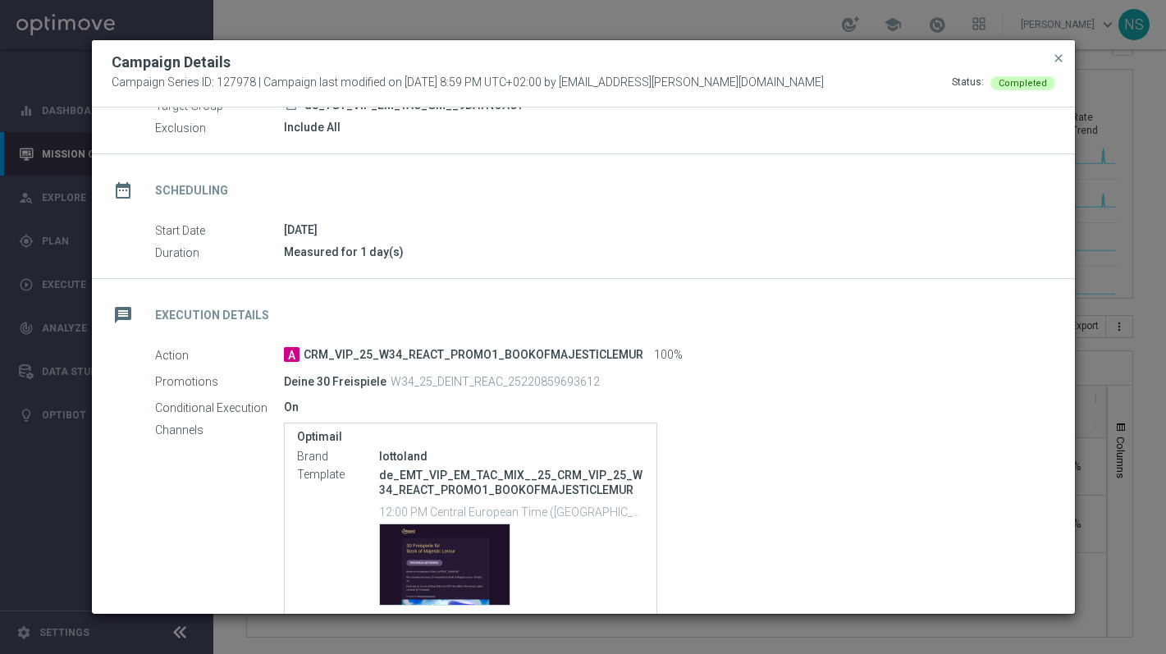
scroll to position [207, 0]
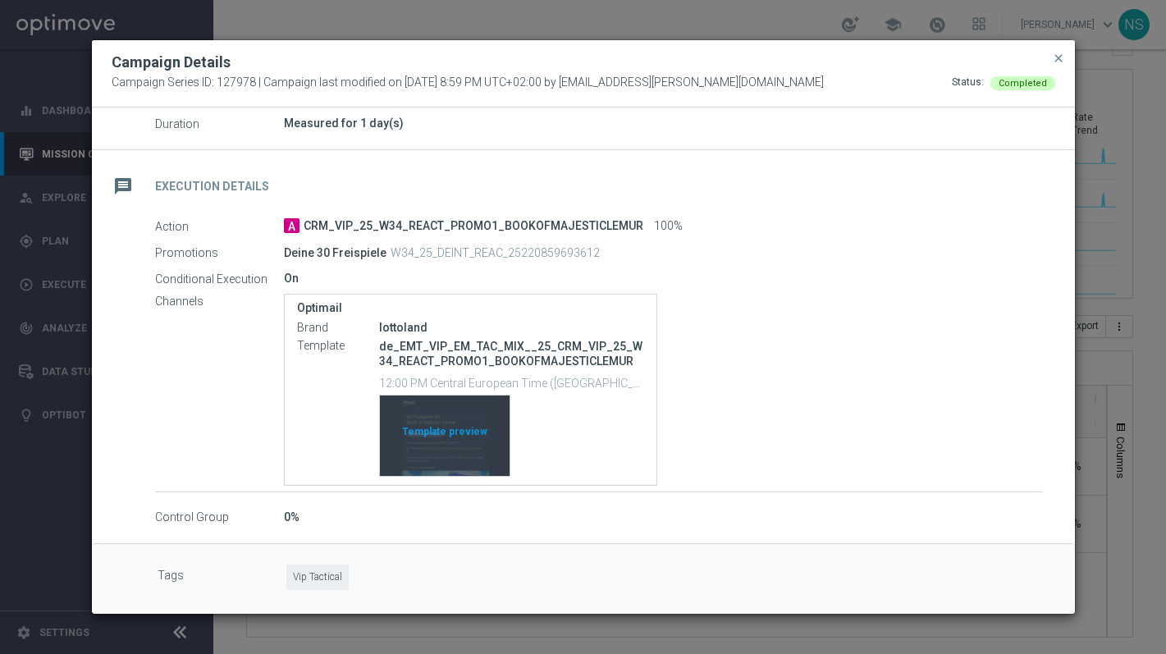
click at [462, 439] on div "Template preview" at bounding box center [445, 436] width 130 height 80
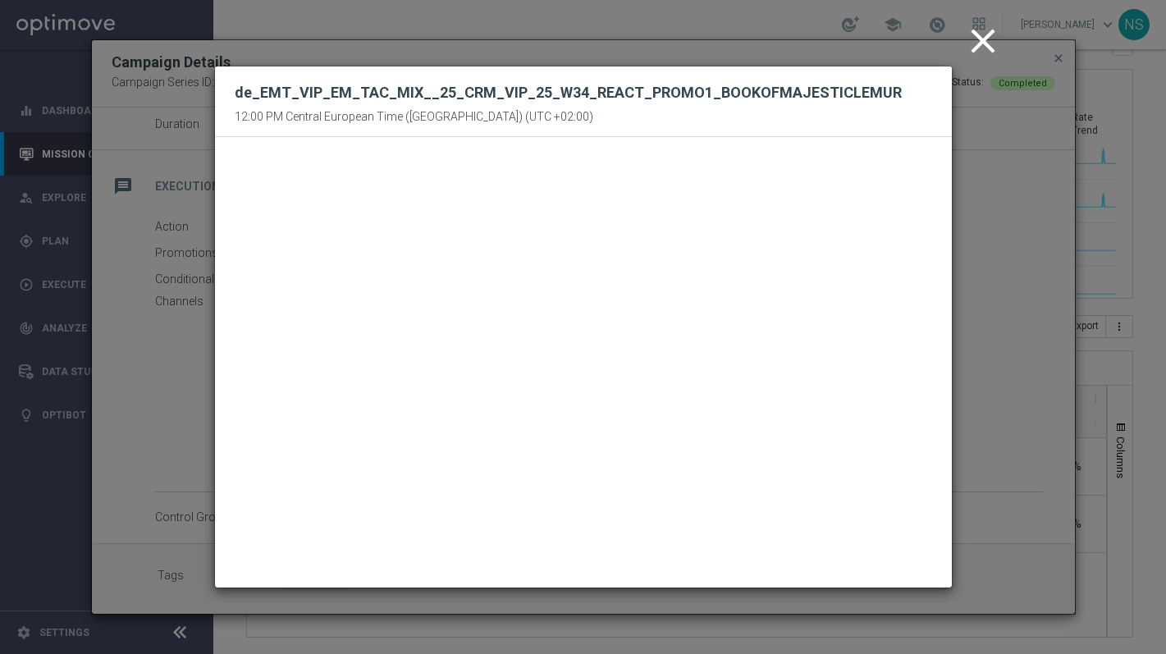
click at [958, 63] on modal-container "close de_EMT_VIP_EM_TAC_MIX__25_CRM_VIP_25_W34_REACT_PROMO1_BOOKOFMAJESTICLEMUR…" at bounding box center [583, 327] width 1166 height 654
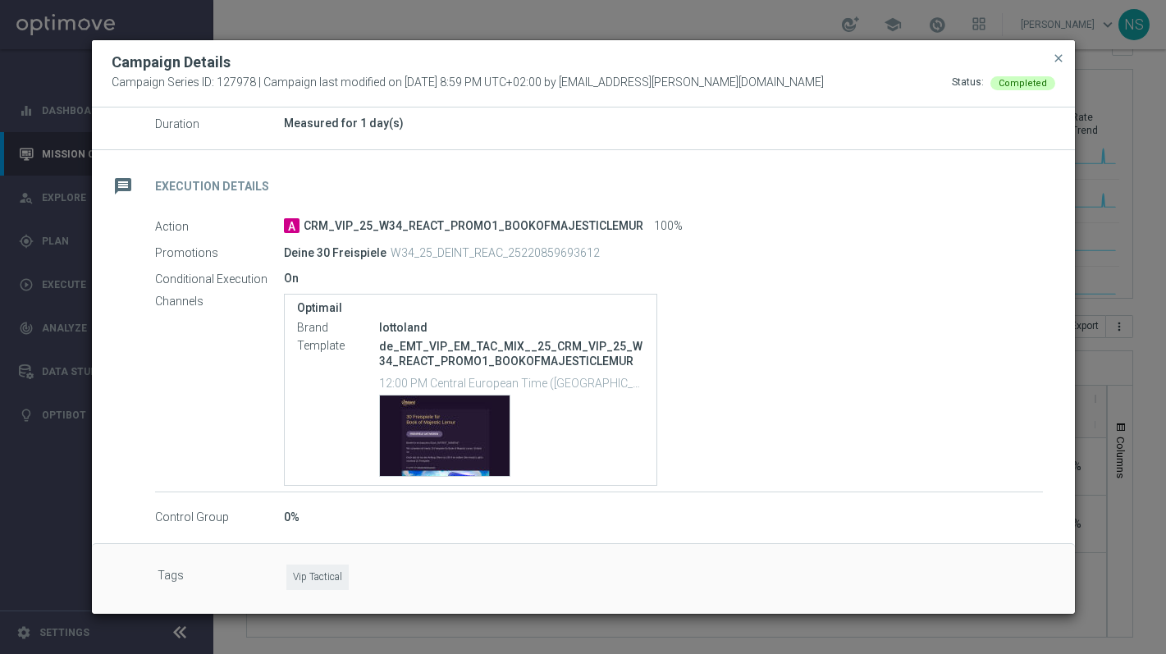
click at [1068, 59] on div "Campaign Details Campaign Series ID: 127978 | Campaign last modified on [DATE] …" at bounding box center [583, 73] width 983 height 67
click at [1063, 57] on span "close" at bounding box center [1058, 58] width 13 height 13
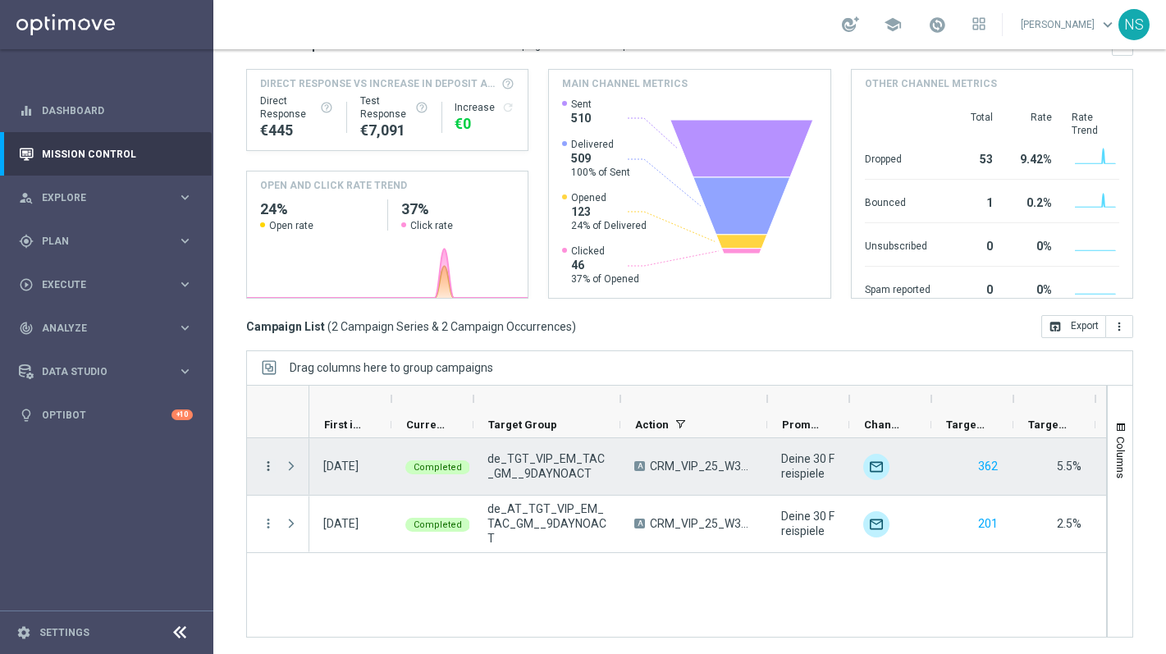
click at [272, 469] on icon "more_vert" at bounding box center [268, 466] width 15 height 15
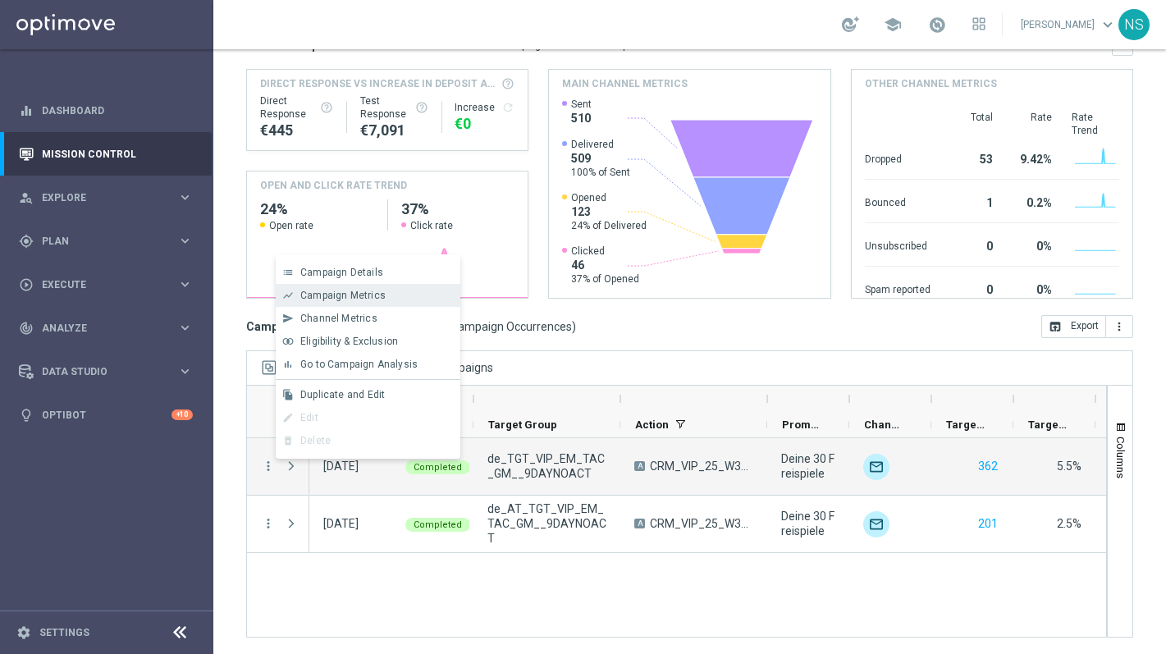
click at [329, 300] on span "Campaign Metrics" at bounding box center [342, 295] width 85 height 11
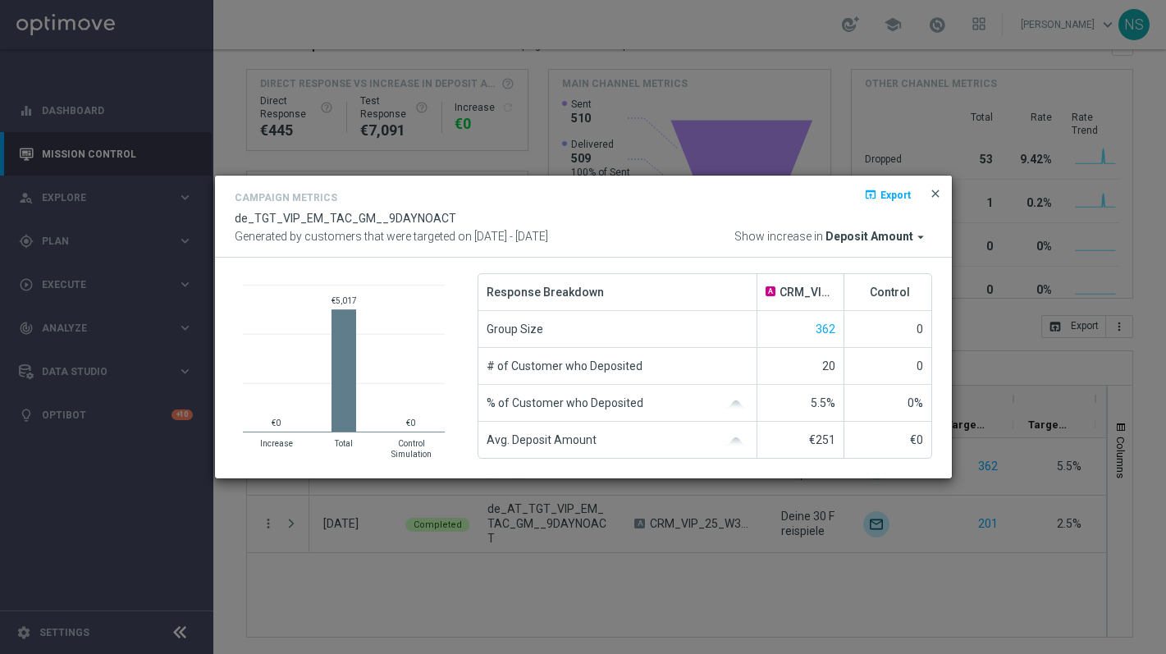
click at [941, 193] on button "close" at bounding box center [935, 194] width 16 height 20
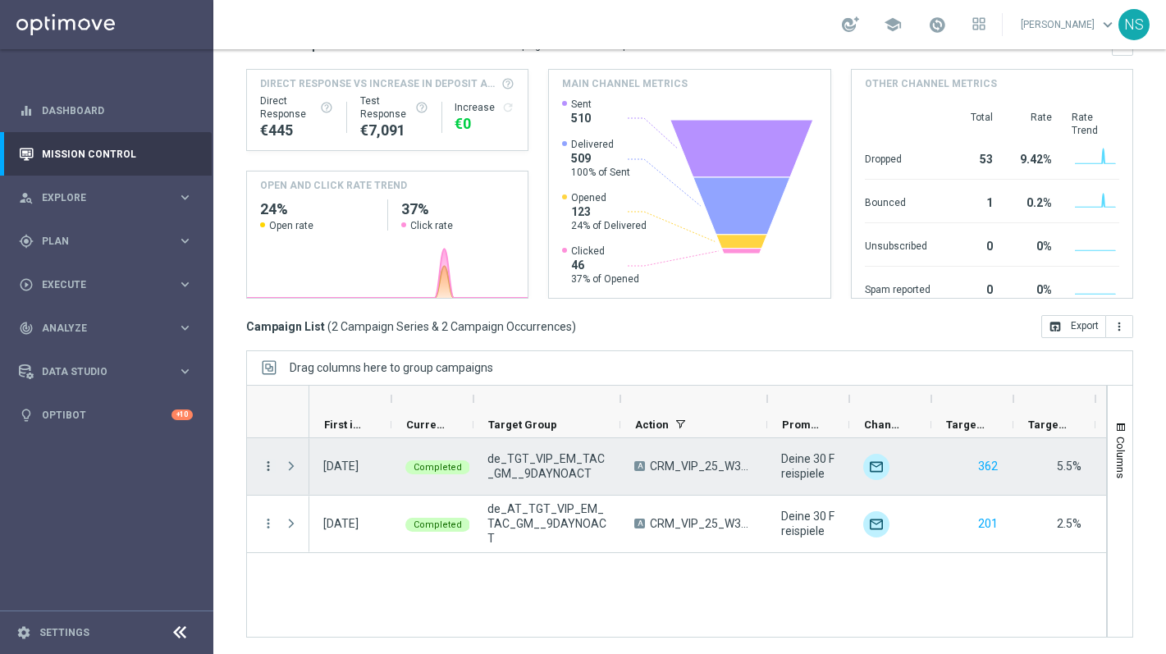
click at [267, 467] on icon "more_vert" at bounding box center [268, 466] width 15 height 15
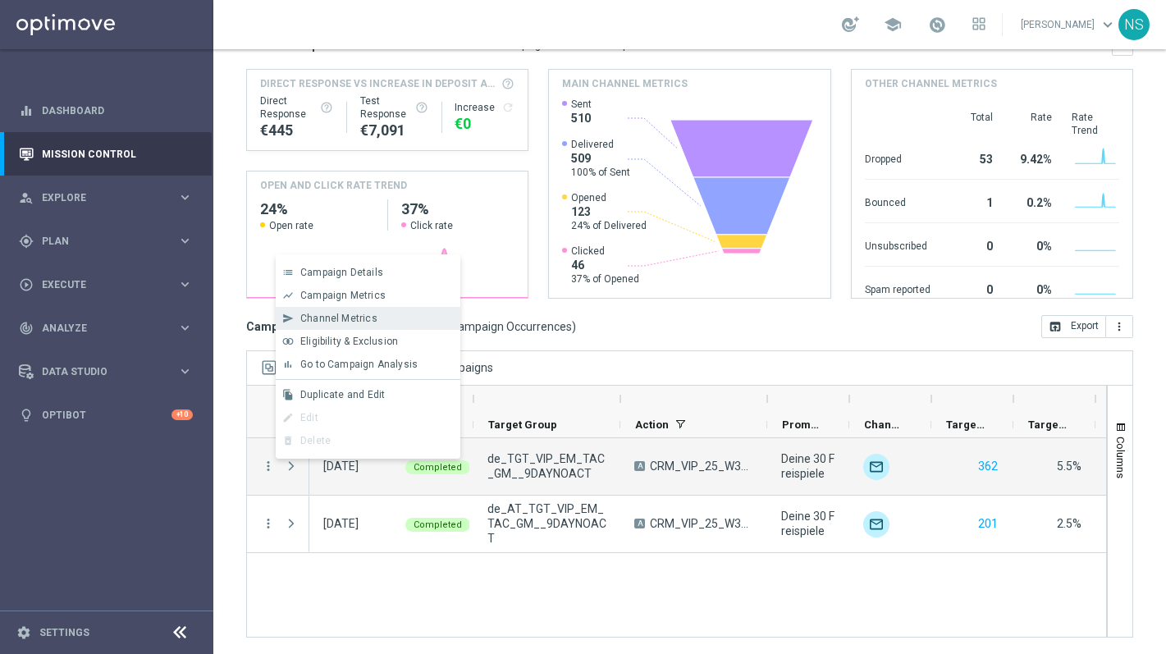
click at [345, 320] on span "Channel Metrics" at bounding box center [338, 318] width 77 height 11
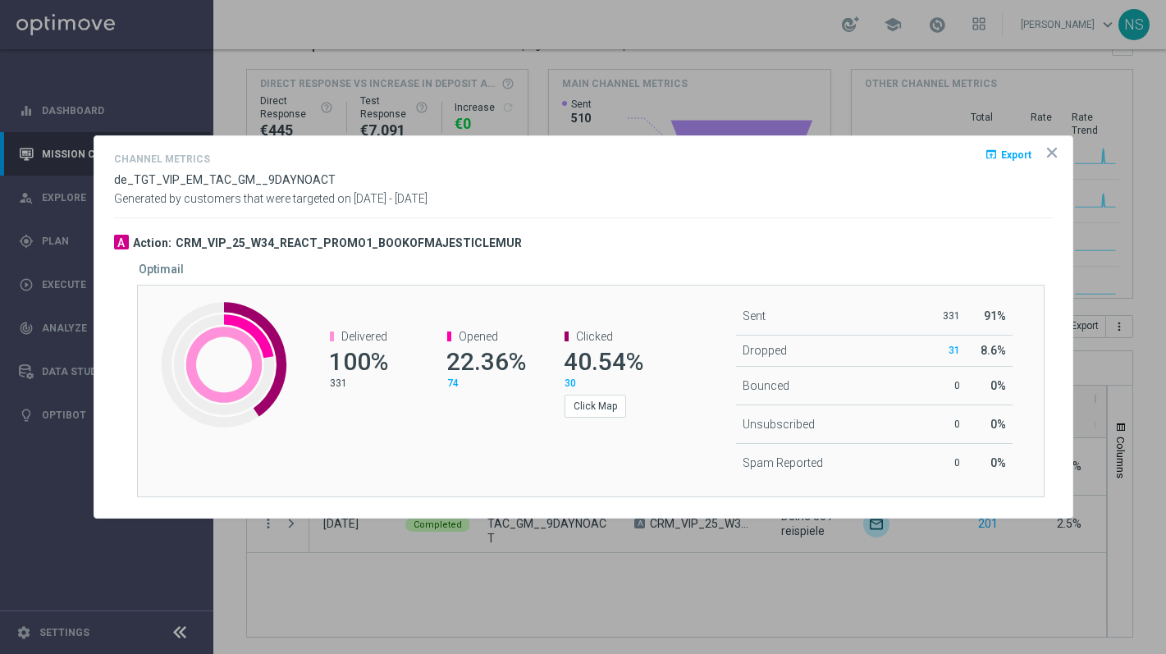
drag, startPoint x: 327, startPoint y: 384, endPoint x: 363, endPoint y: 384, distance: 36.1
click at [363, 385] on channel-metrics-number "Delivered 100% 331" at bounding box center [359, 360] width 93 height 60
click at [590, 410] on button "Click Map" at bounding box center [596, 406] width 62 height 23
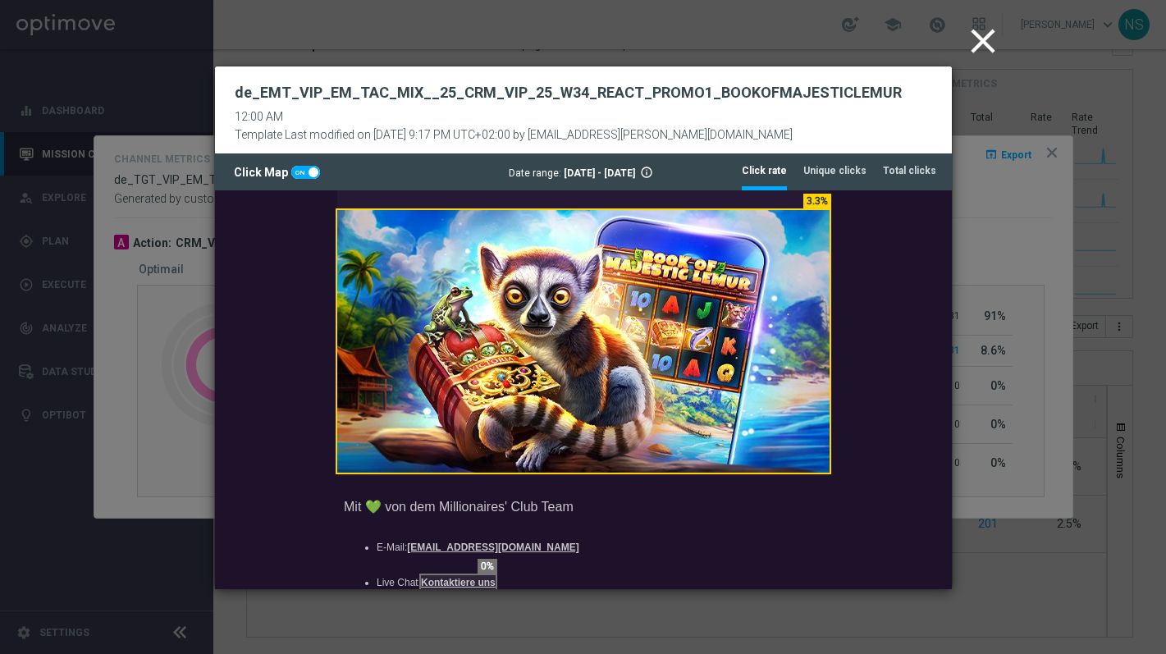
scroll to position [502, 0]
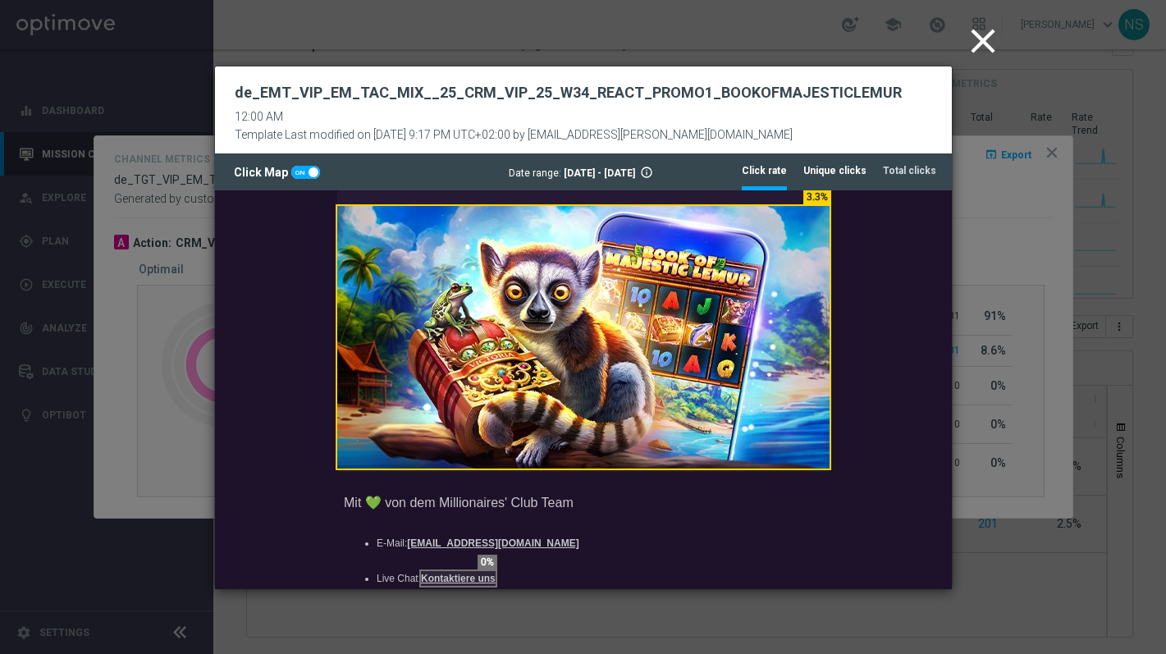
click at [835, 174] on tab-header "Unique clicks" at bounding box center [834, 171] width 63 height 14
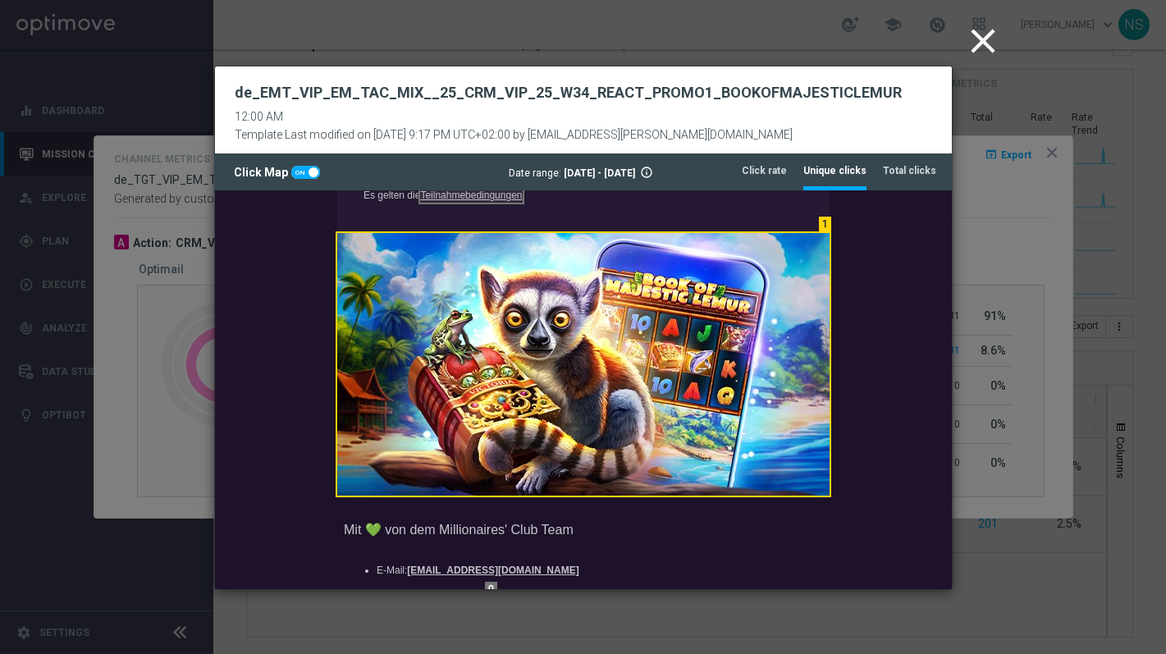
scroll to position [387, 0]
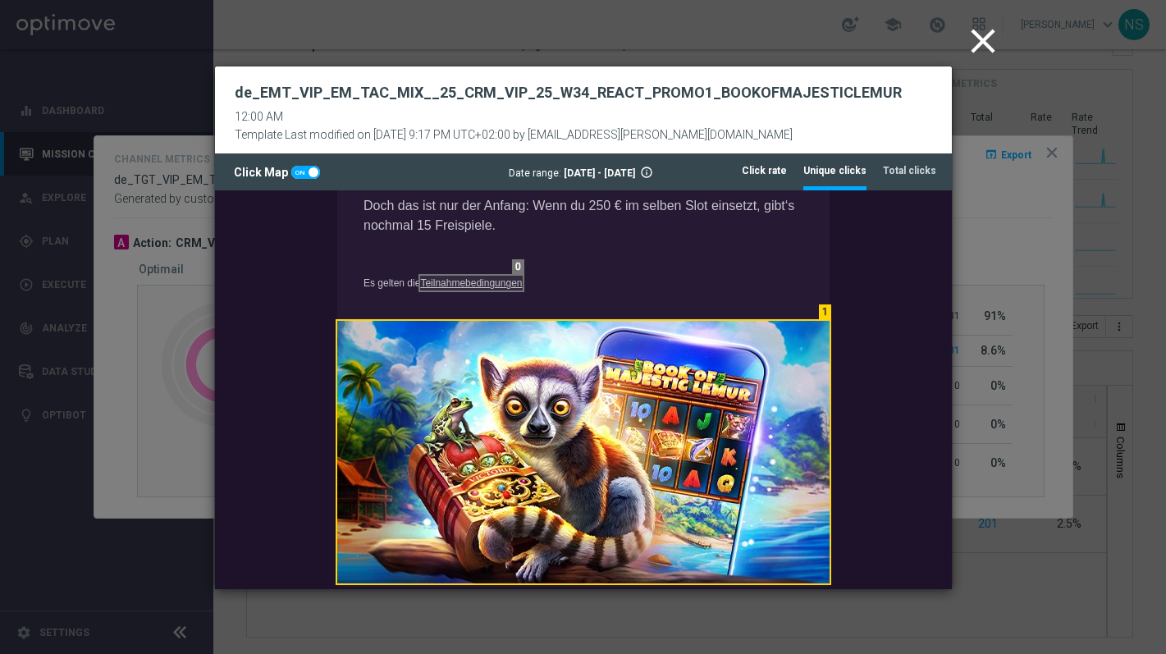
click at [768, 169] on tab-header "Click rate" at bounding box center [764, 171] width 45 height 14
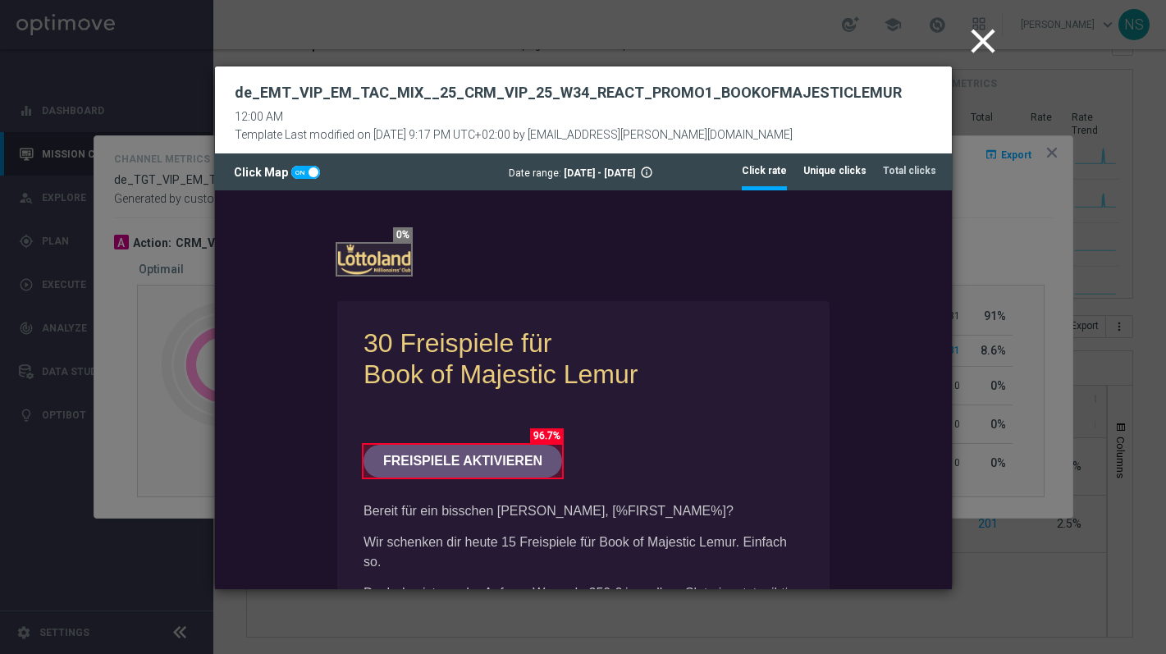
click at [838, 172] on tab-header "Unique clicks" at bounding box center [834, 171] width 63 height 14
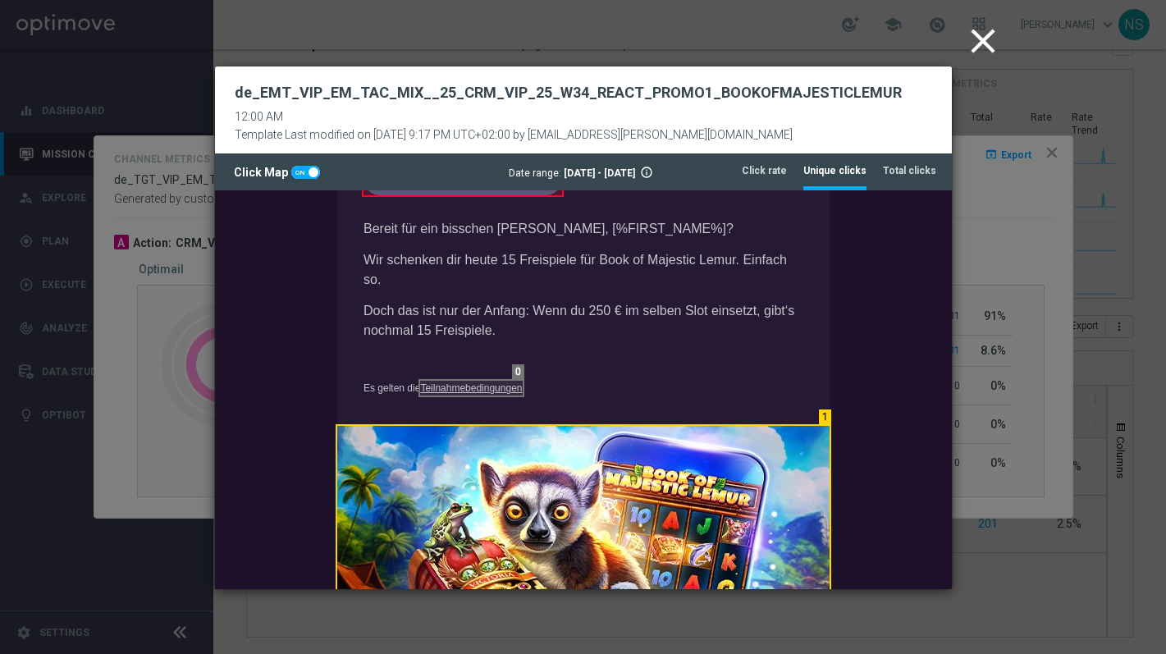
scroll to position [286, 0]
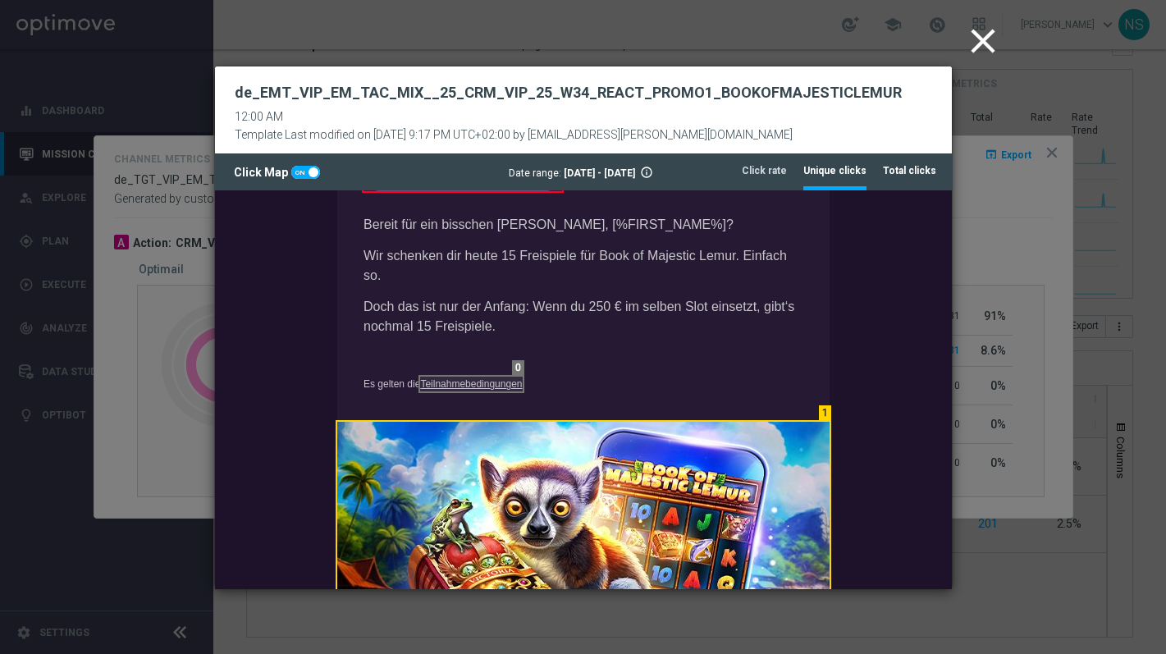
click at [908, 167] on tab-header "Total clicks" at bounding box center [909, 171] width 53 height 14
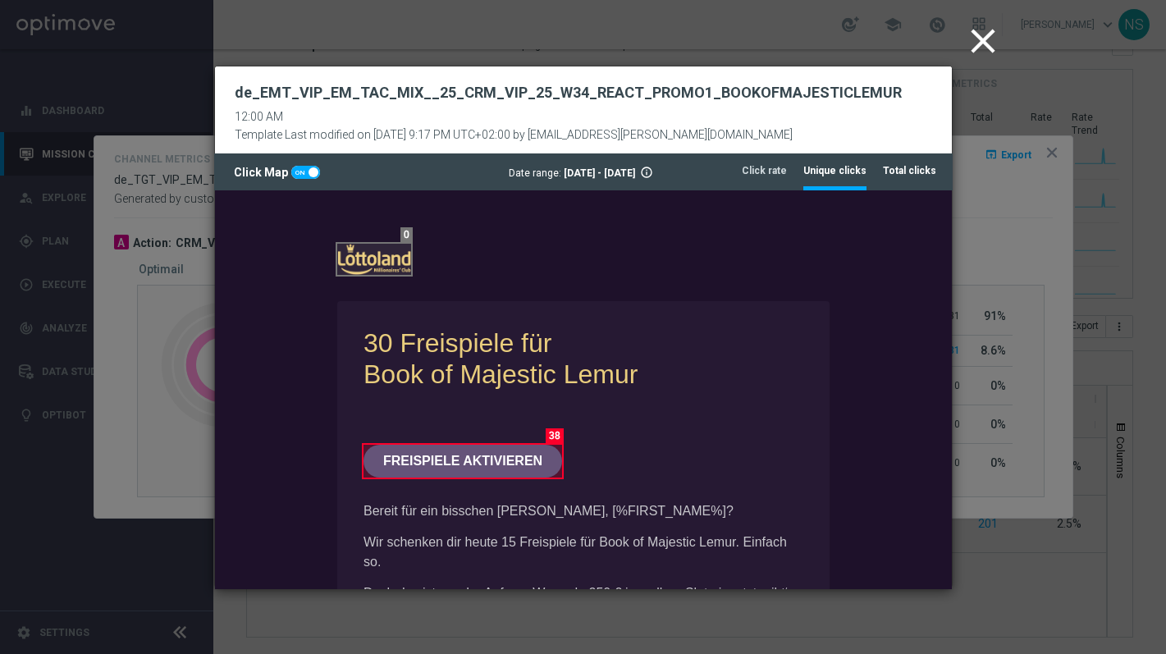
scroll to position [0, 0]
click at [987, 62] on button "close" at bounding box center [985, 41] width 50 height 51
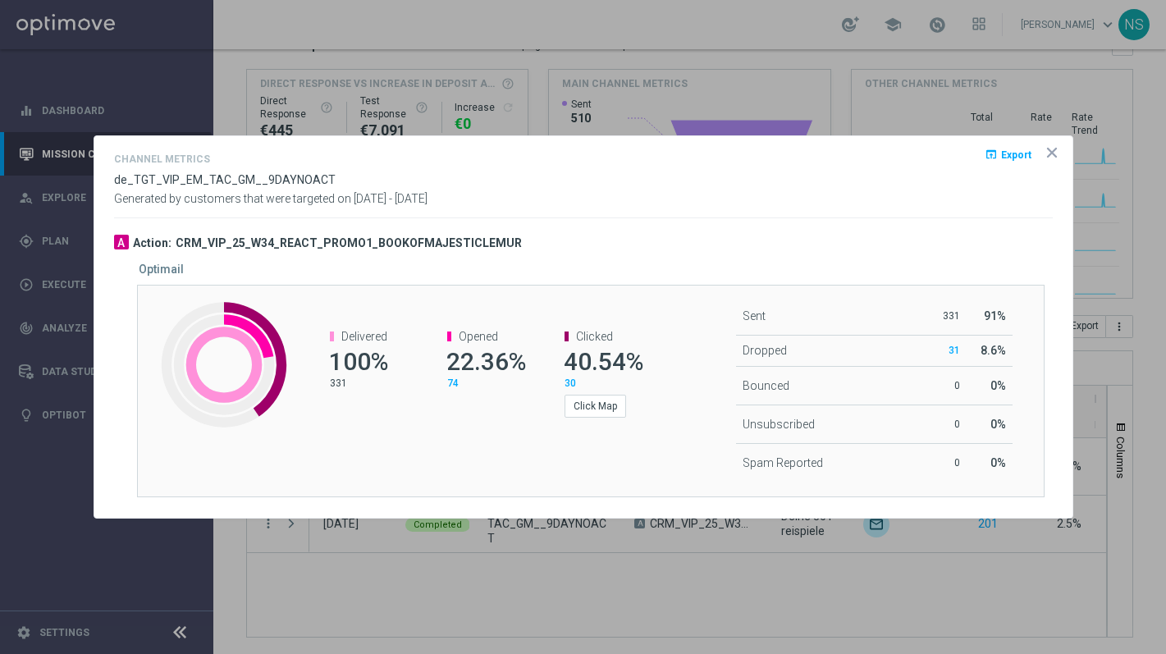
click at [1055, 144] on icon "icon" at bounding box center [1052, 152] width 16 height 16
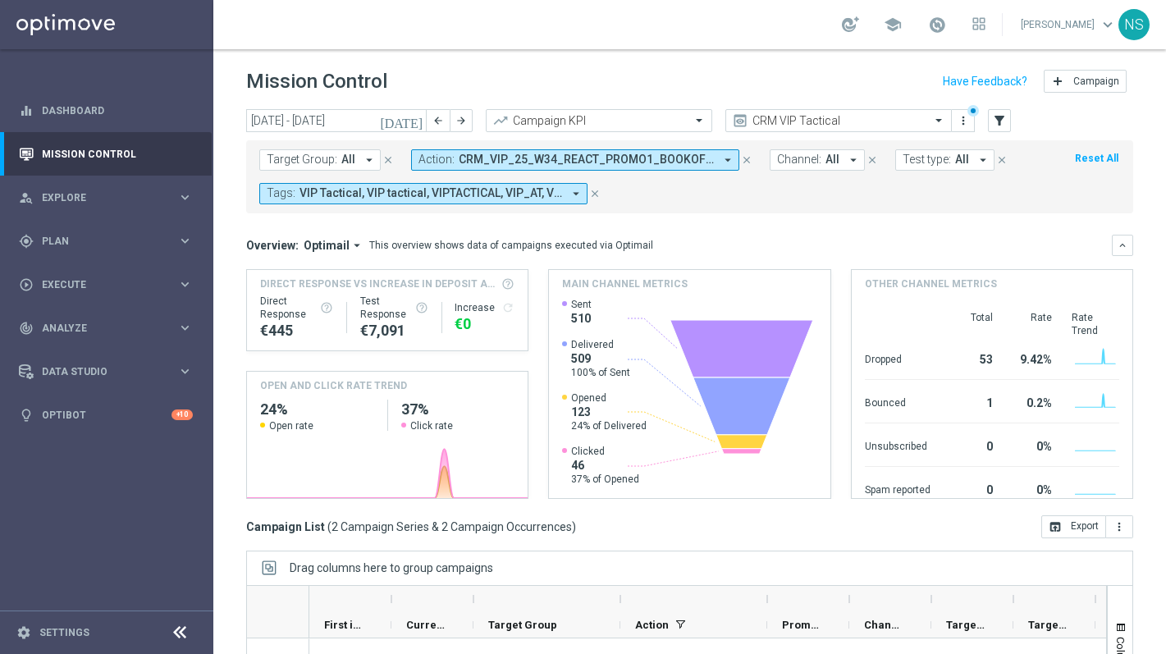
click at [576, 158] on span "CRM_VIP_25_W34_REACT_PROMO1_BOOKOFMAJESTICLEMUR" at bounding box center [586, 160] width 255 height 14
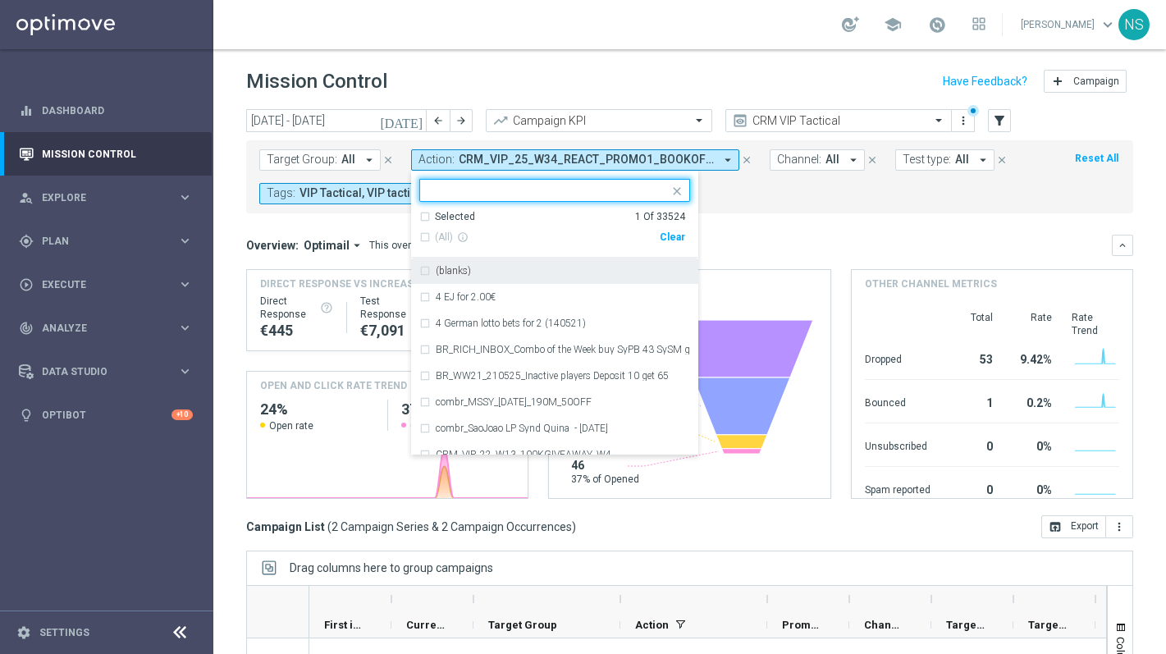
click at [0, 0] on div "Clear" at bounding box center [0, 0] width 0 height 0
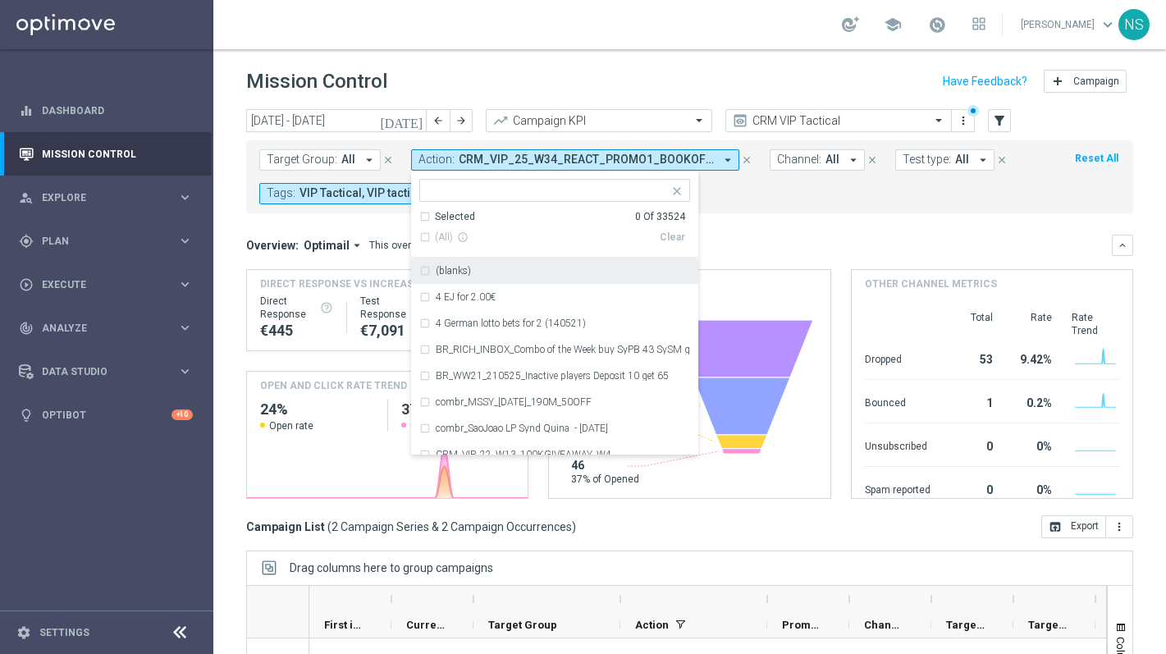
click at [543, 185] on input "text" at bounding box center [548, 191] width 240 height 14
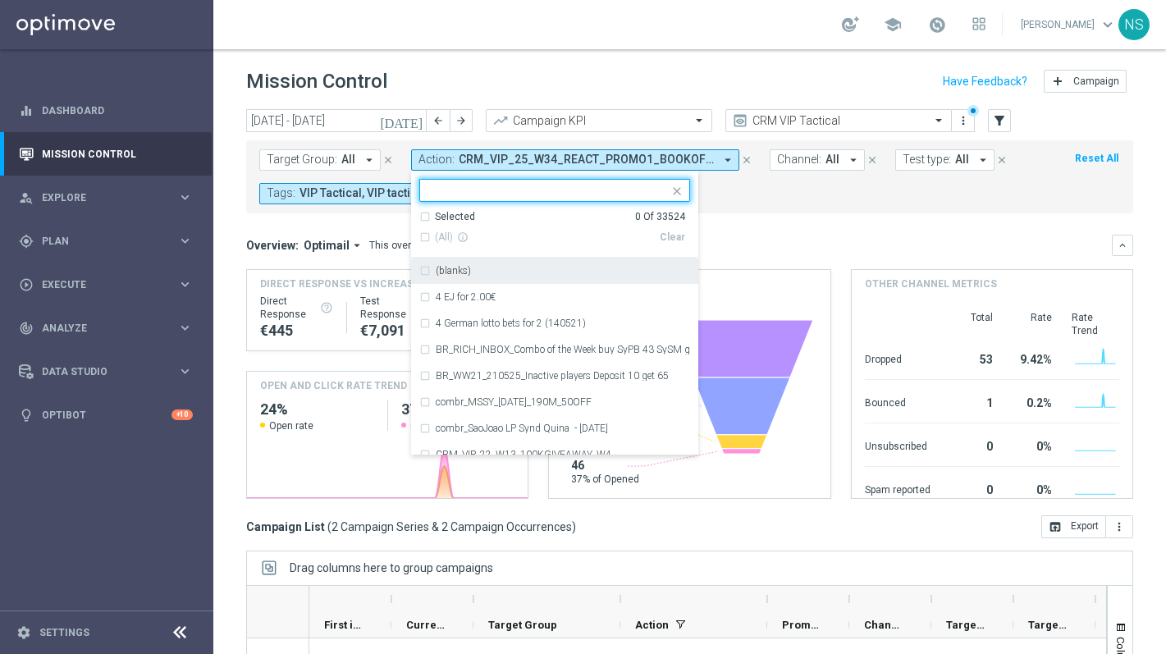
paste input "CRM_VIP_25_UPDATE_PHONE_NUMBER"
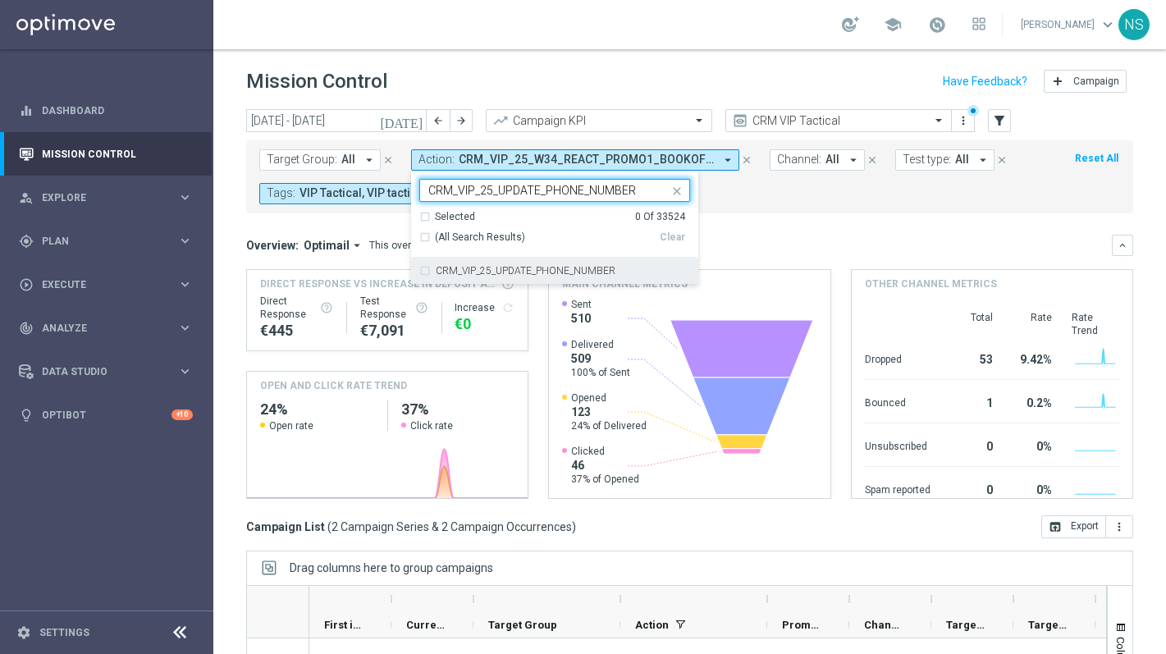
click at [597, 269] on label "CRM_VIP_25_UPDATE_PHONE_NUMBER" at bounding box center [526, 271] width 180 height 10
type input "CRM_VIP_25_UPDATE_PHONE_NUMBER"
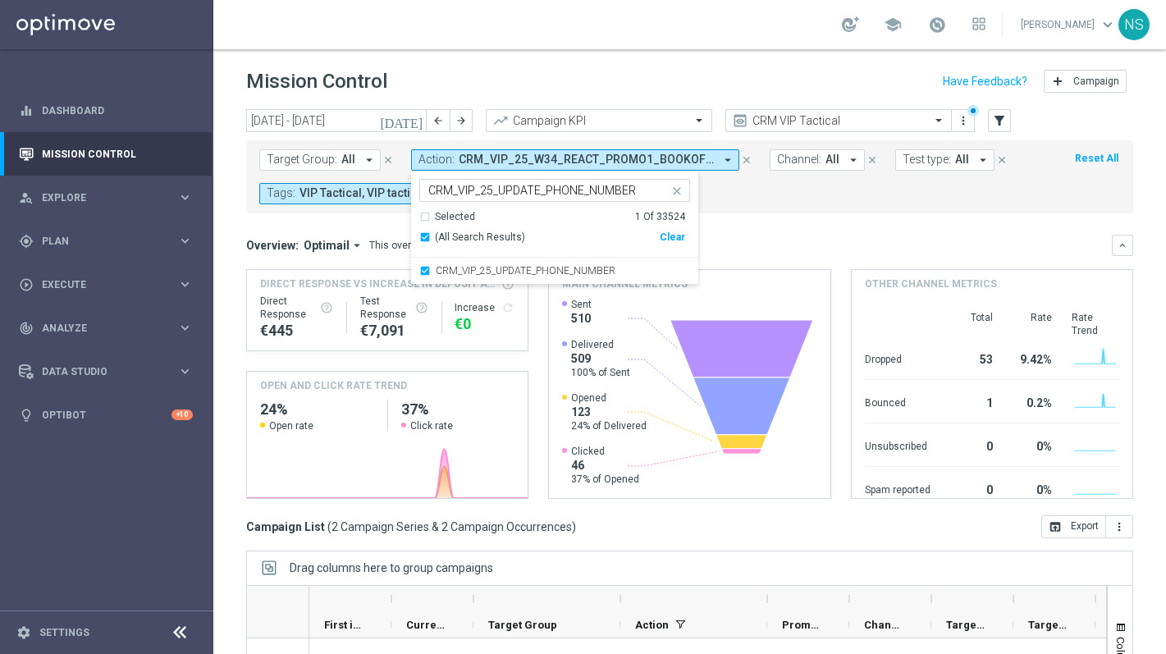
click at [771, 210] on div "Target Group: All arrow_drop_down close Action: CRM_VIP_25_W34_REACT_PROMO1_BOO…" at bounding box center [689, 176] width 887 height 73
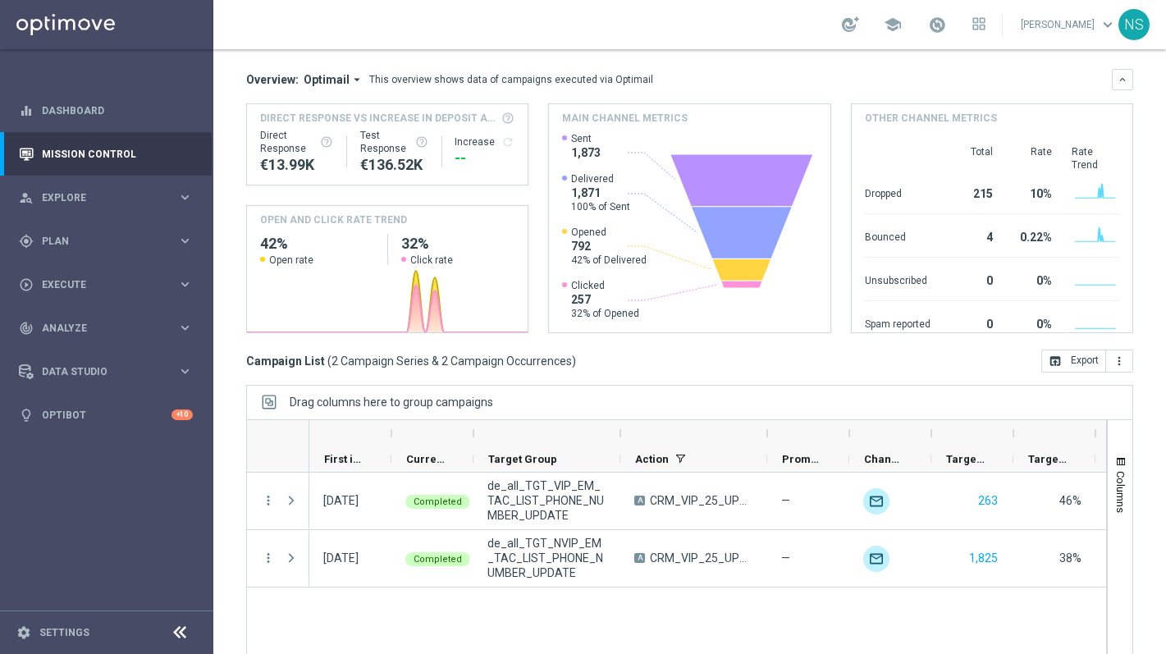
scroll to position [200, 0]
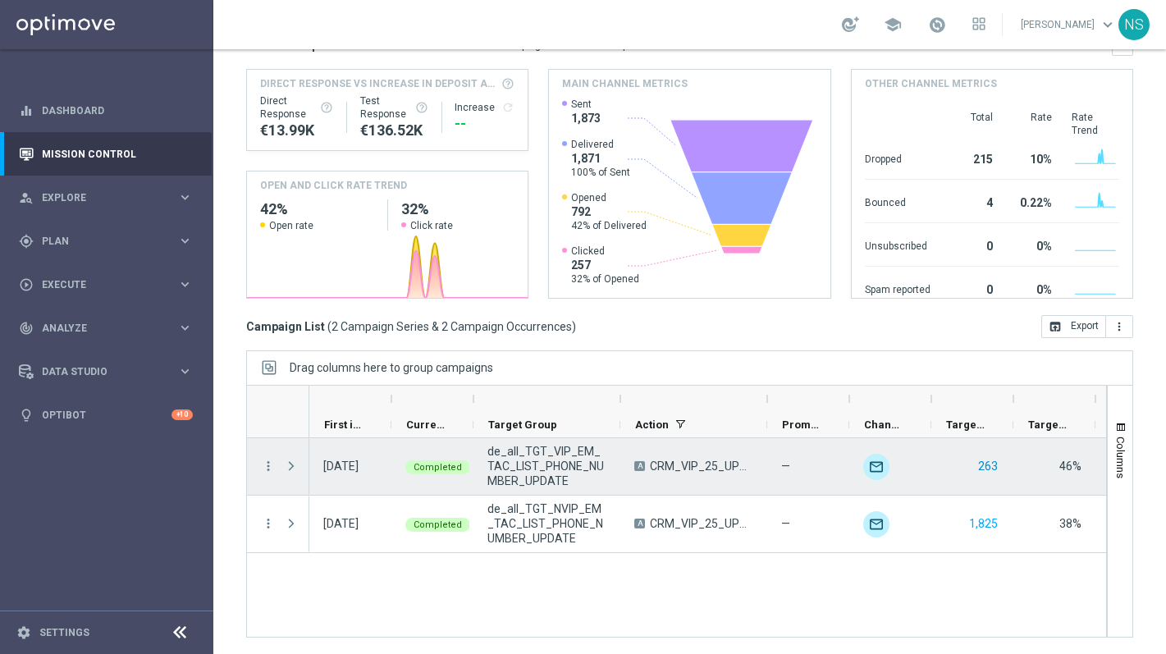
click at [991, 466] on button "263" at bounding box center [988, 466] width 23 height 21
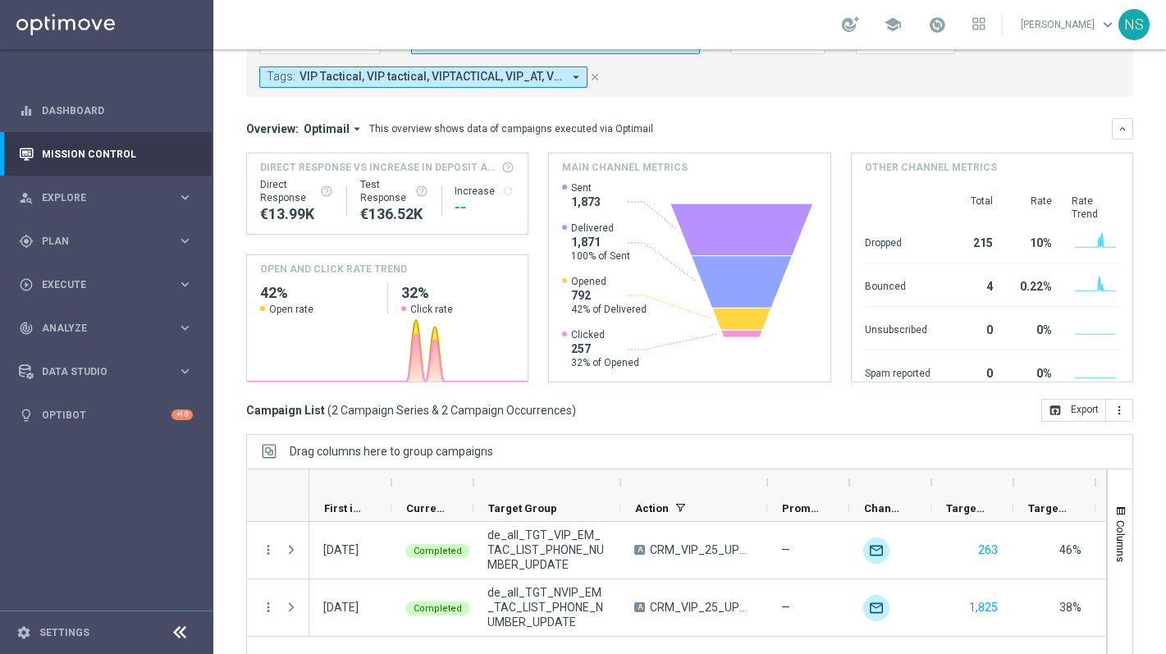
scroll to position [119, 0]
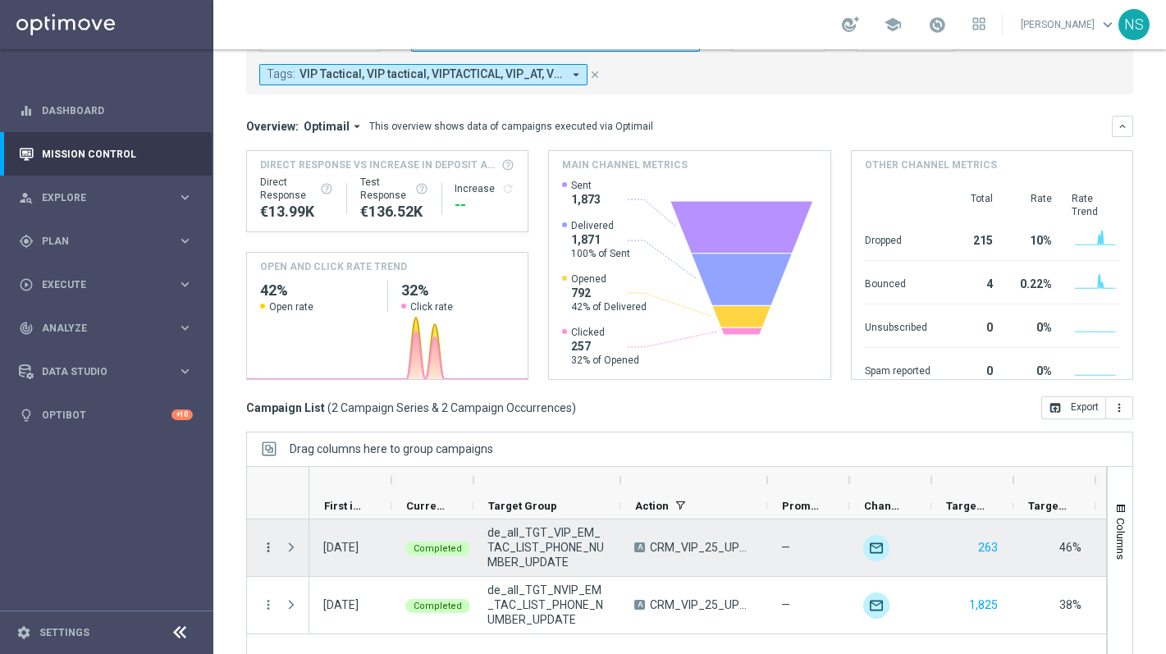
click at [264, 544] on icon "more_vert" at bounding box center [268, 547] width 15 height 15
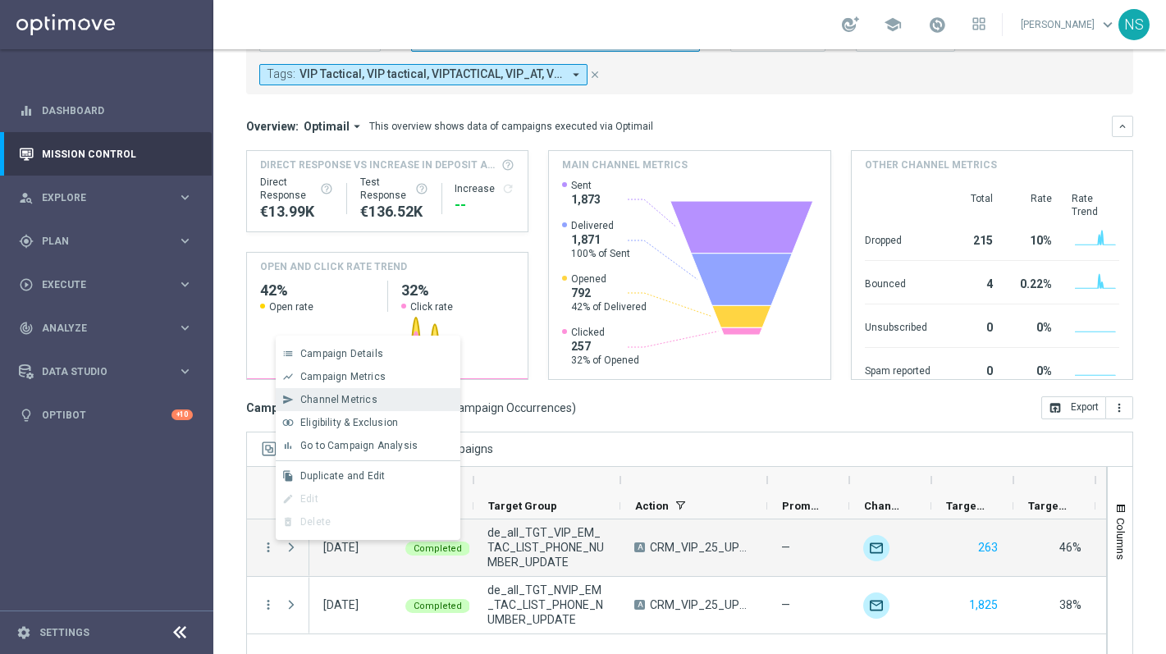
click at [394, 405] on div "Channel Metrics" at bounding box center [376, 399] width 153 height 11
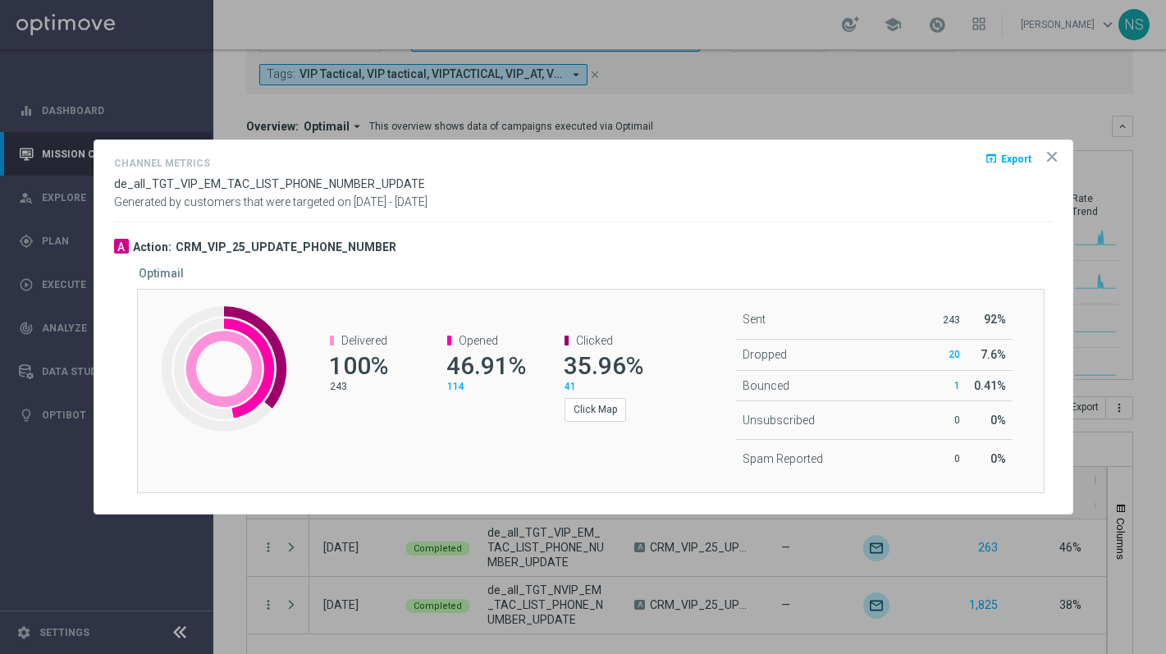
click at [1044, 155] on icon "icon" at bounding box center [1052, 157] width 16 height 16
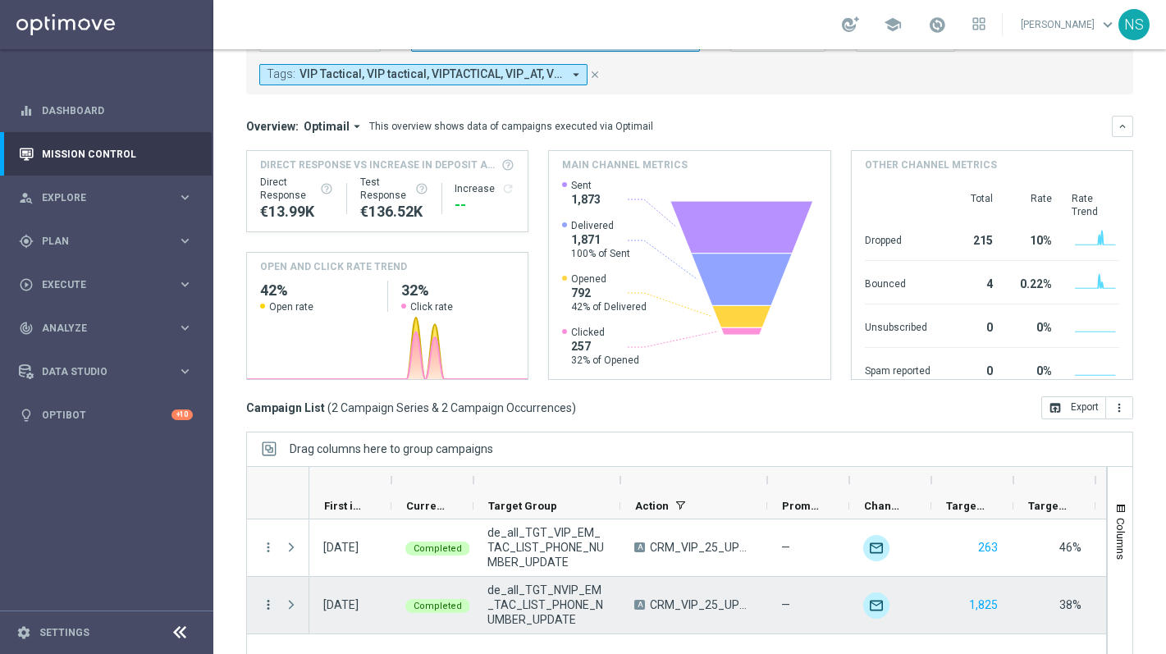
click at [267, 600] on icon "more_vert" at bounding box center [268, 604] width 15 height 15
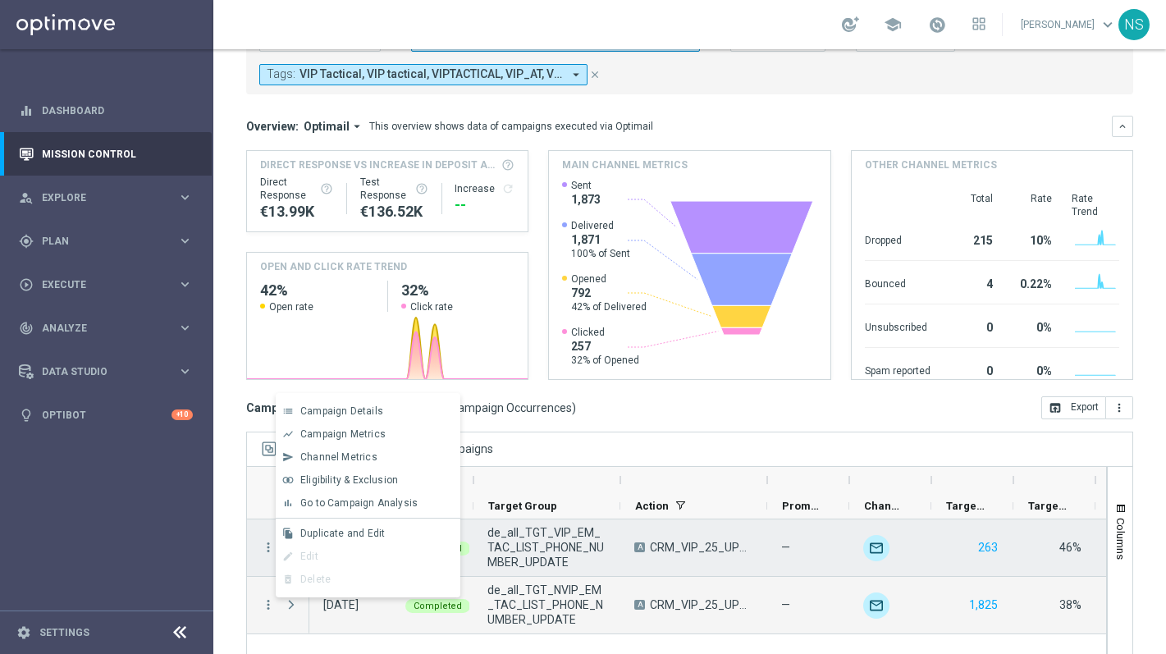
click at [635, 535] on div "A CRM_VIP_25_UPDATE_PHONE_NUMBER" at bounding box center [693, 547] width 147 height 57
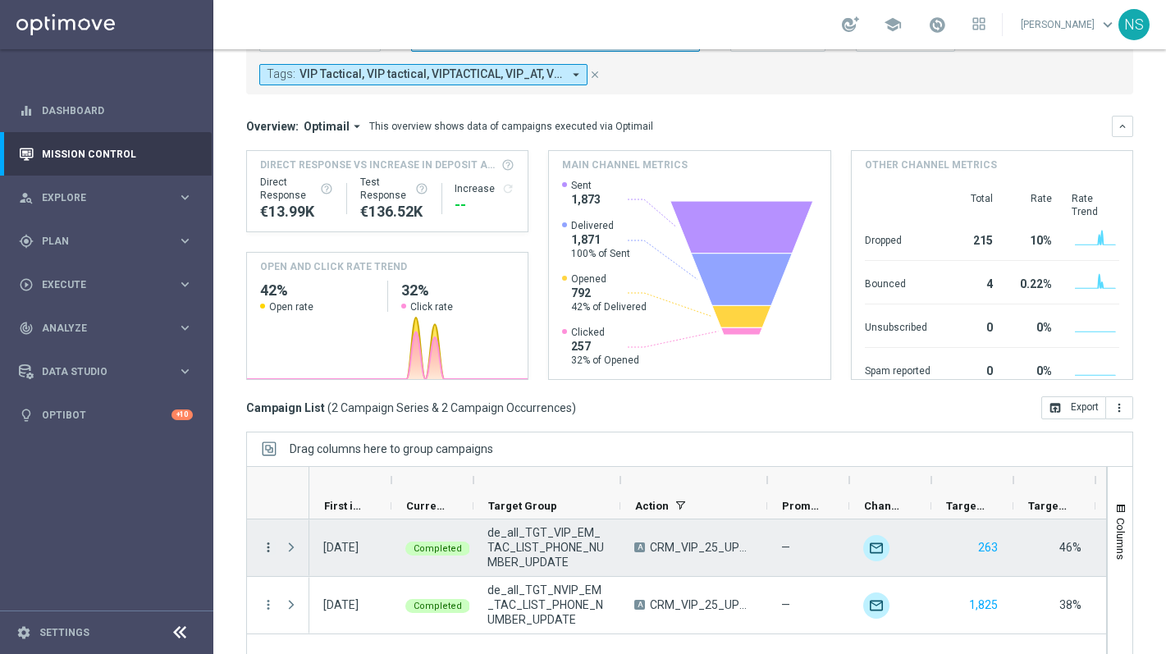
click at [269, 545] on icon "more_vert" at bounding box center [268, 547] width 15 height 15
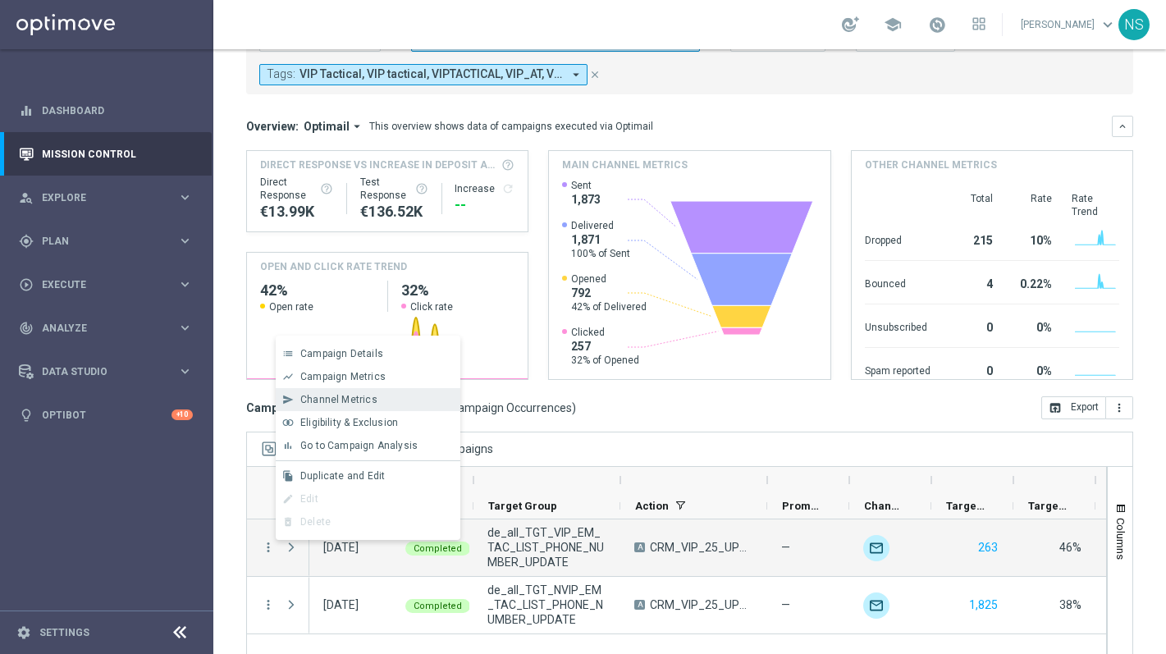
click at [393, 405] on div "Channel Metrics" at bounding box center [376, 399] width 153 height 11
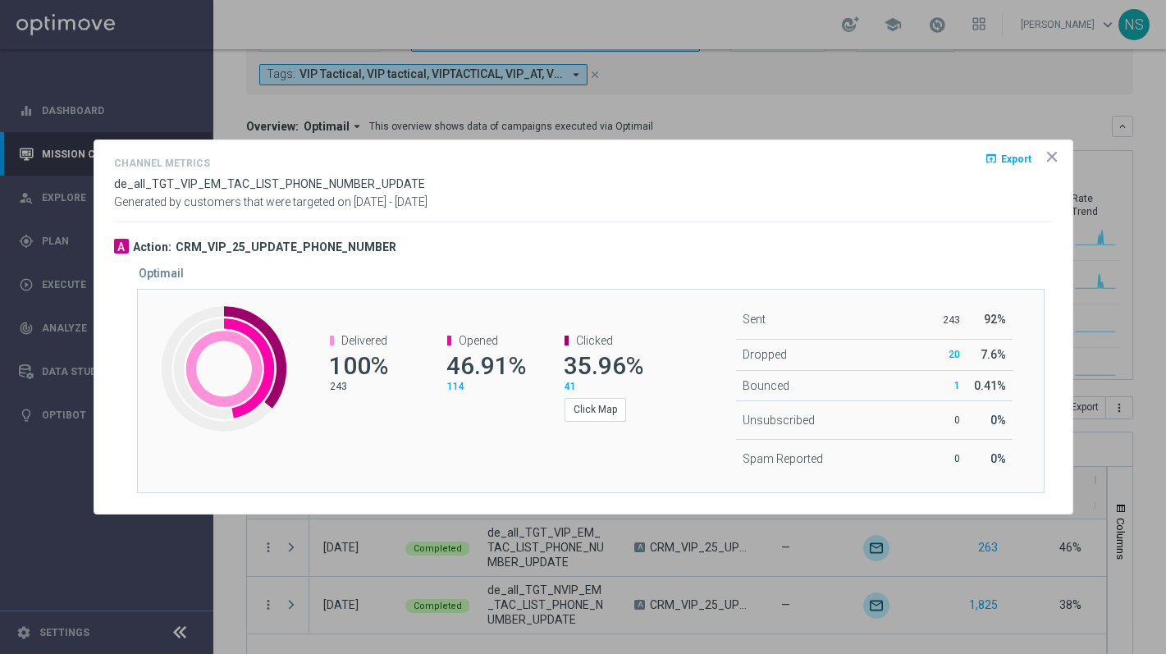
click at [1054, 155] on icon "icon" at bounding box center [1052, 157] width 16 height 16
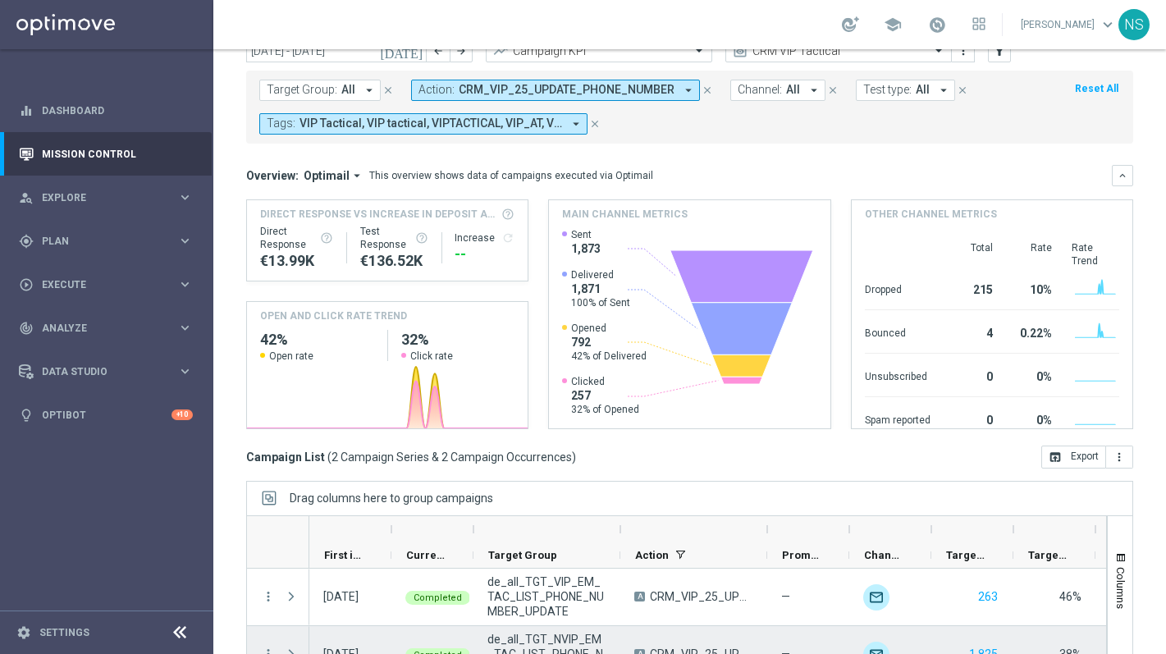
scroll to position [109, 0]
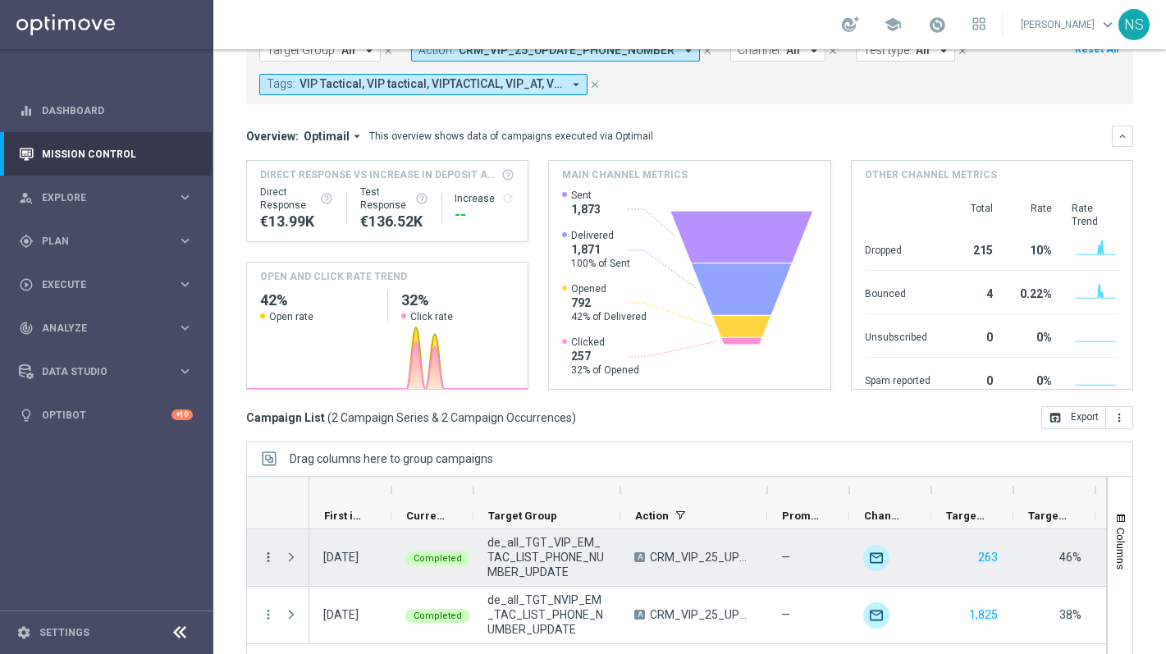
click at [267, 559] on icon "more_vert" at bounding box center [268, 557] width 15 height 15
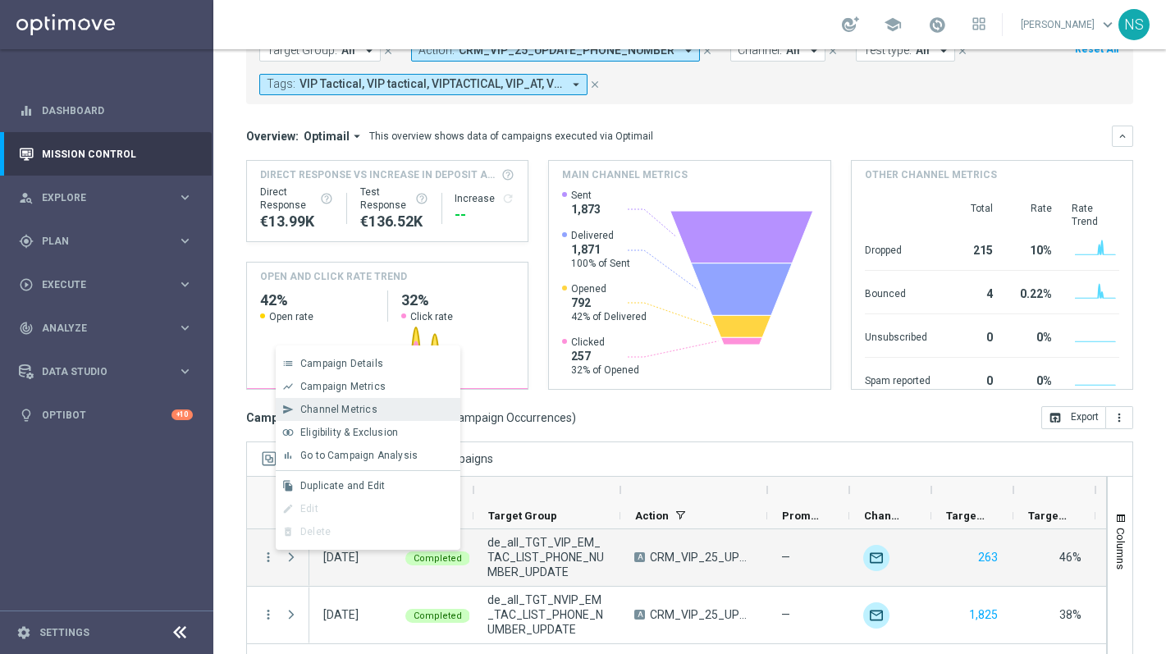
click at [348, 405] on span "Channel Metrics" at bounding box center [338, 409] width 77 height 11
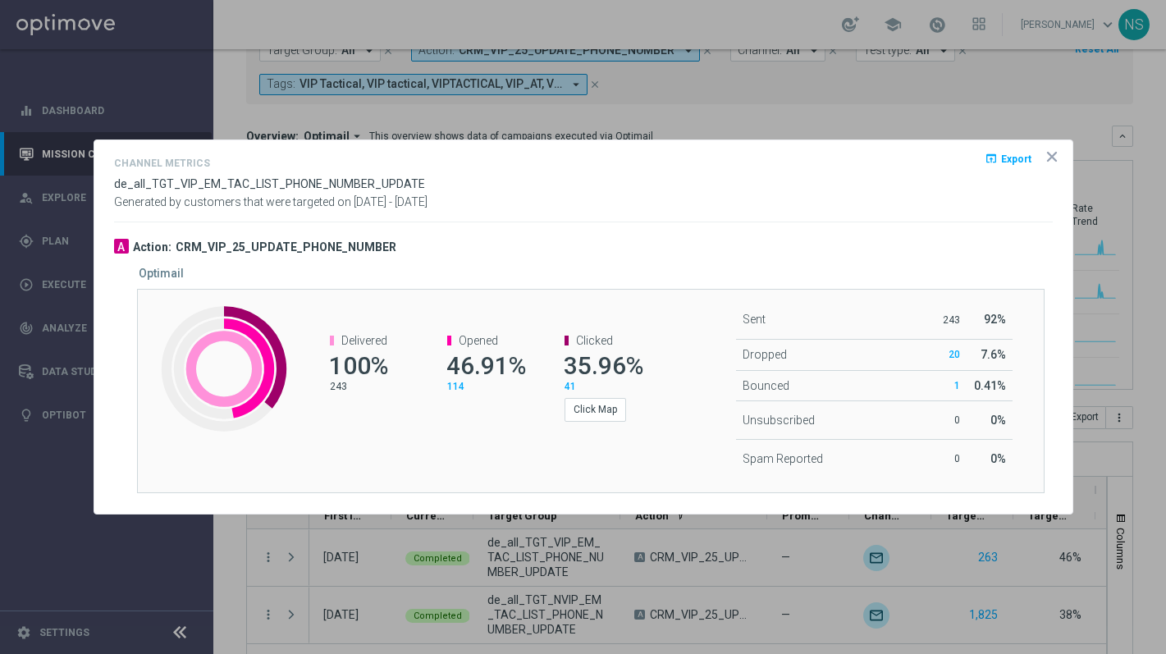
click at [1057, 158] on icon "icon" at bounding box center [1052, 157] width 16 height 16
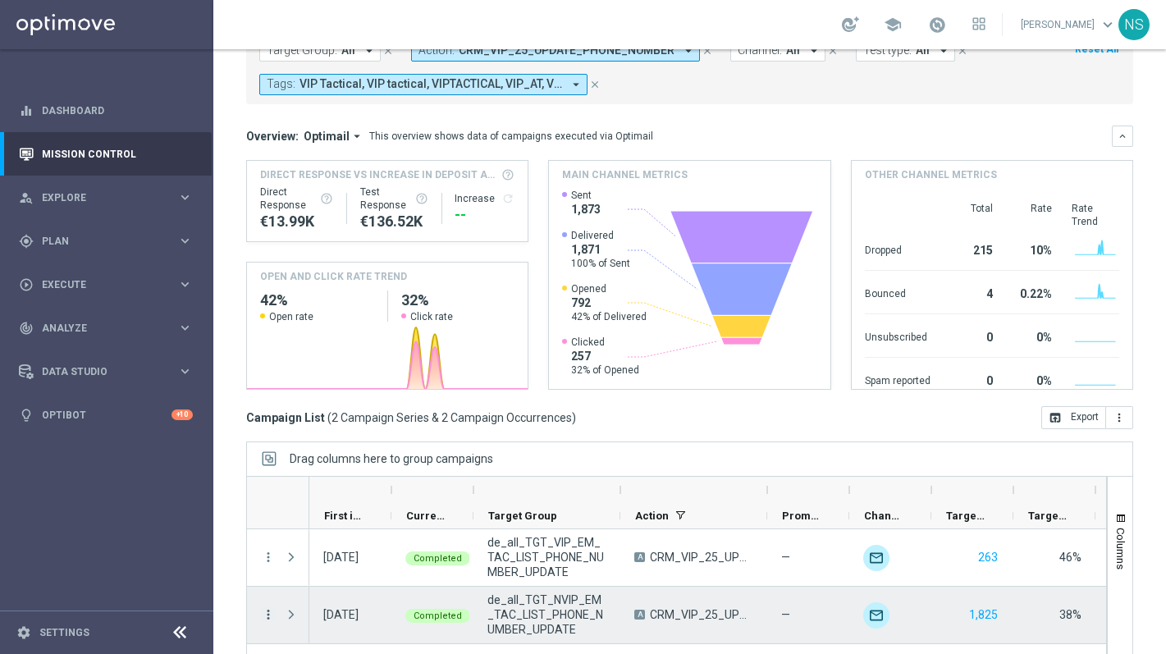
click at [263, 619] on icon "more_vert" at bounding box center [268, 614] width 15 height 15
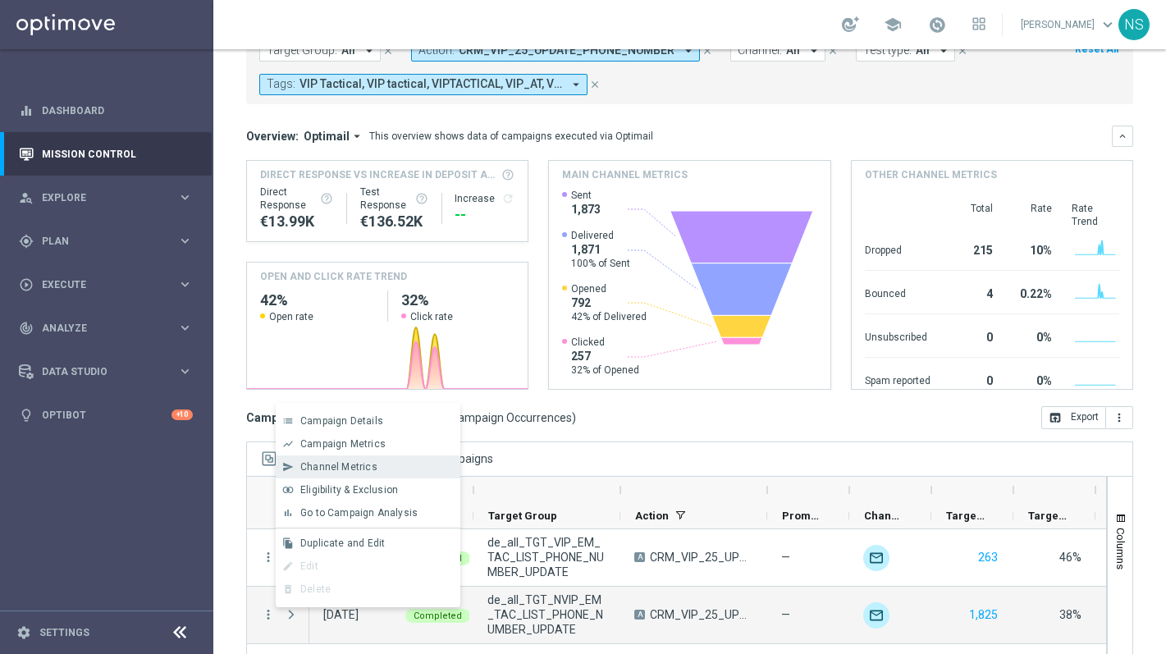
click at [373, 467] on div "Channel Metrics" at bounding box center [376, 466] width 153 height 11
